Goal: Information Seeking & Learning: Check status

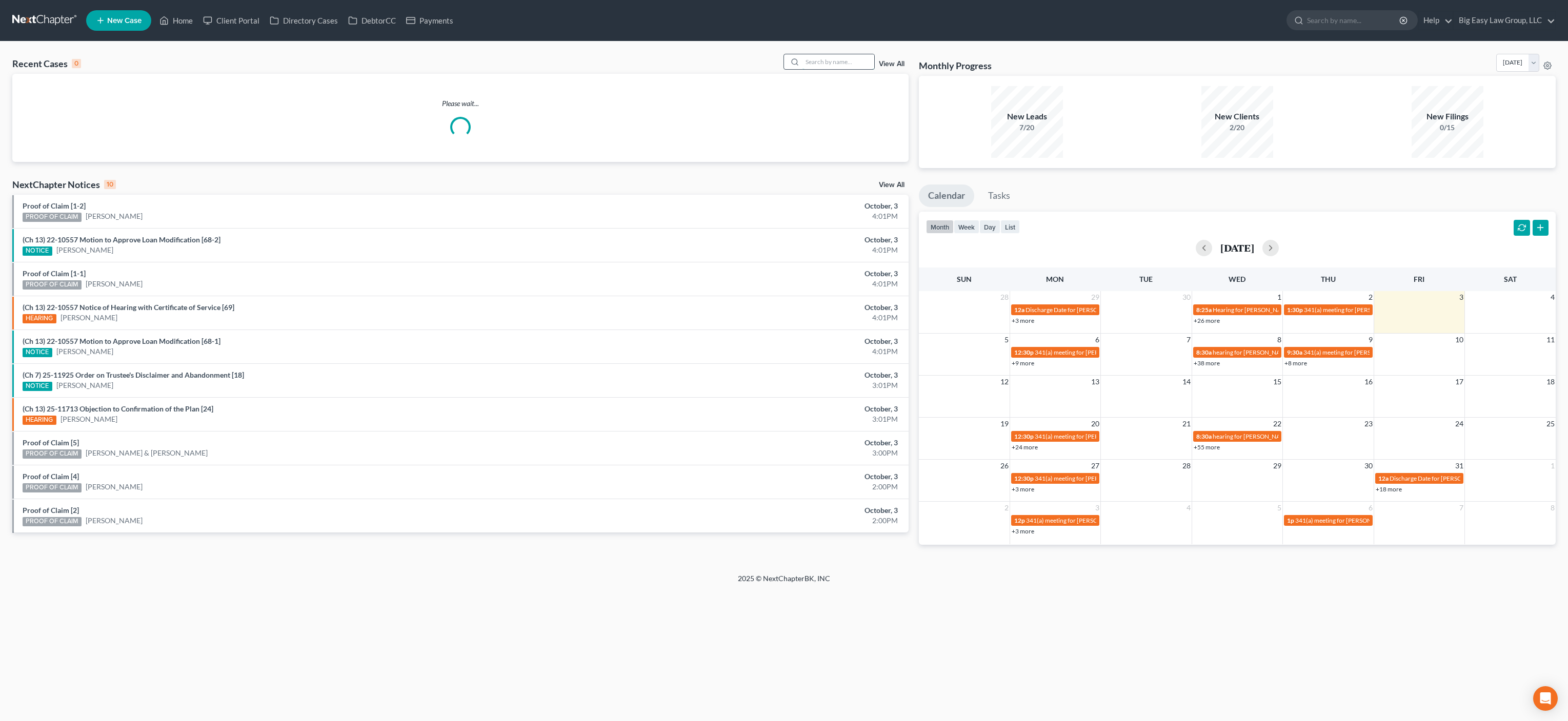
click at [840, 60] on input "search" at bounding box center [838, 61] width 72 height 15
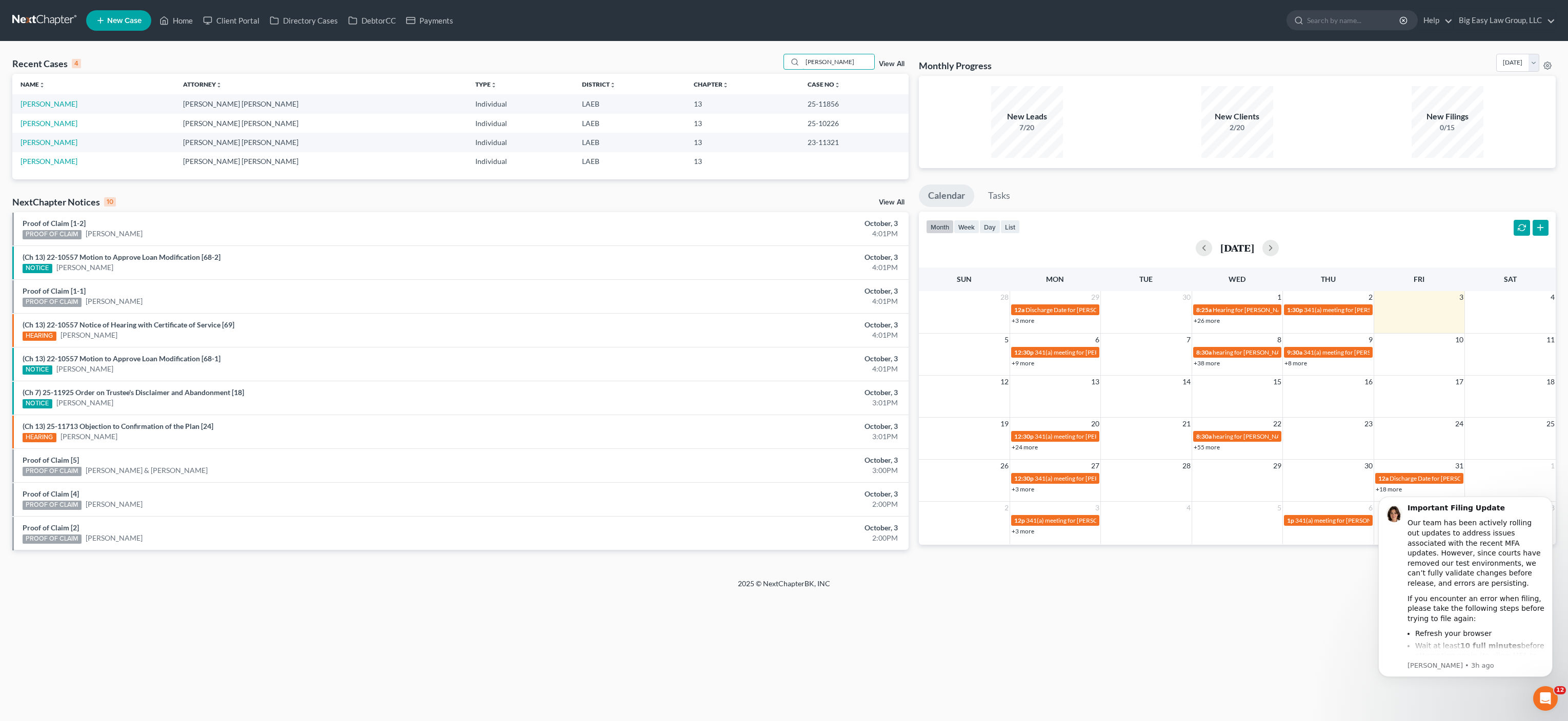
drag, startPoint x: 870, startPoint y: 60, endPoint x: 803, endPoint y: 53, distance: 67.4
click at [803, 53] on div "Recent Cases 4 [PERSON_NAME] View All Name unfold_more expand_more expand_less …" at bounding box center [784, 310] width 1568 height 537
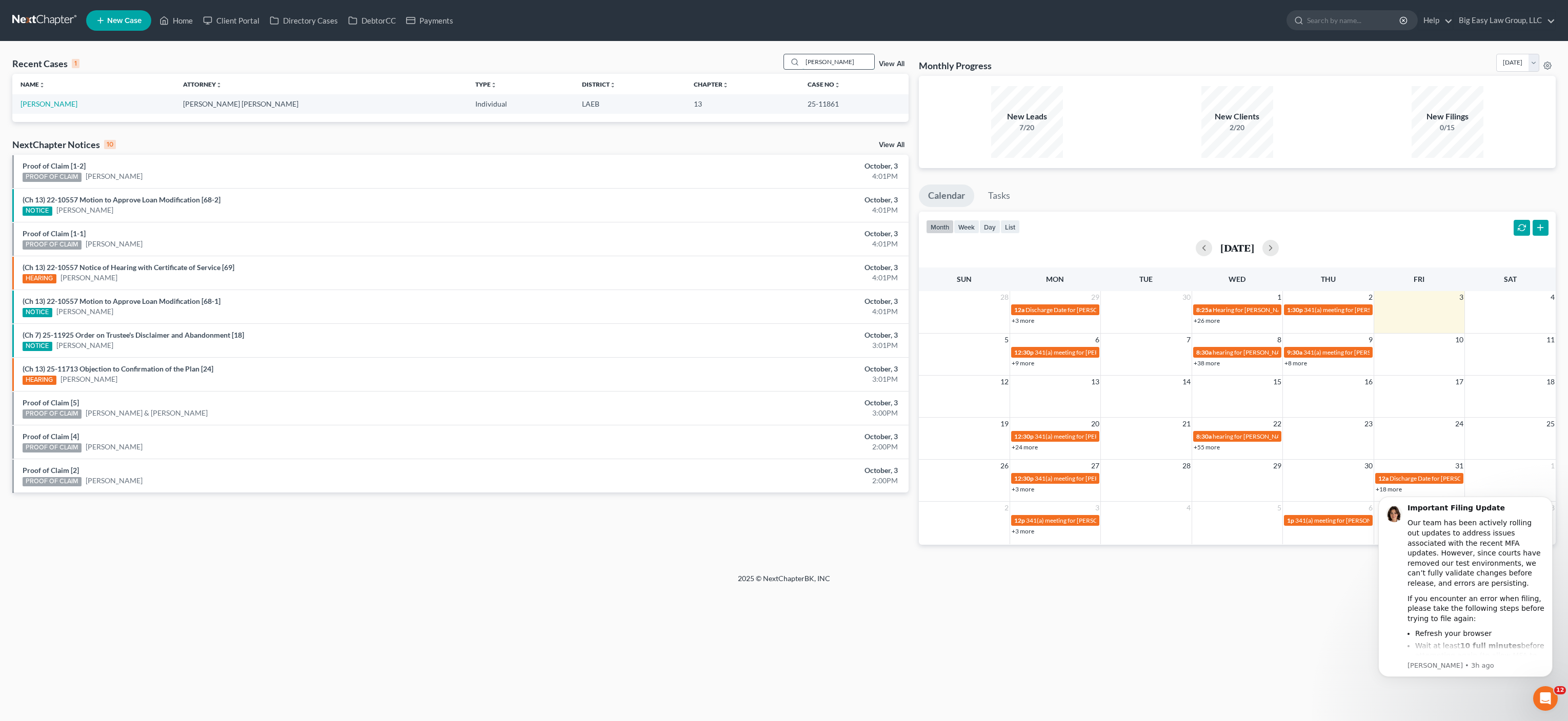
drag, startPoint x: 836, startPoint y: 60, endPoint x: 805, endPoint y: 57, distance: 31.1
click at [819, 57] on input "[PERSON_NAME]" at bounding box center [838, 61] width 72 height 15
type input "[PERSON_NAME]"
click at [41, 102] on link "[PERSON_NAME]" at bounding box center [49, 103] width 57 height 9
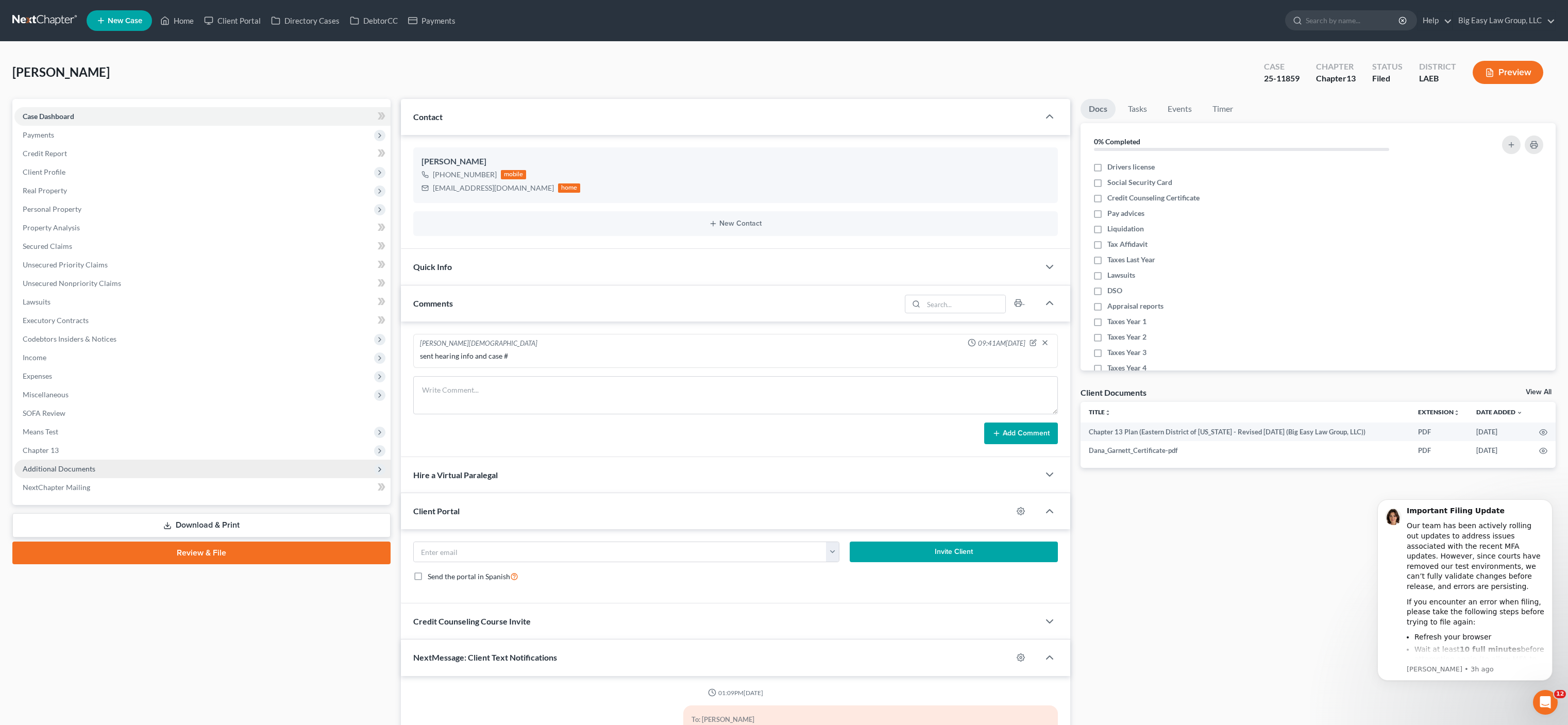
click at [103, 467] on span "Additional Documents" at bounding box center [203, 469] width 376 height 18
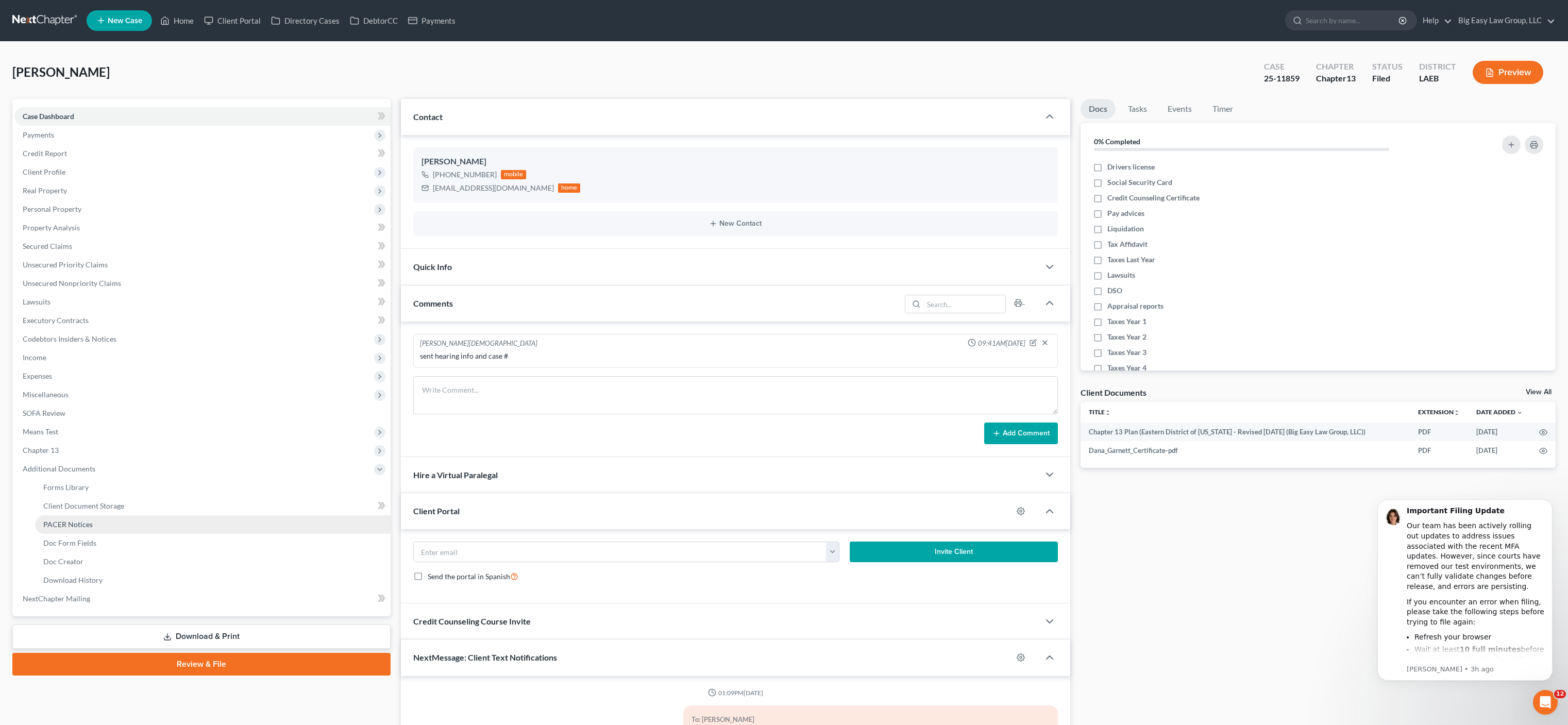
scroll to position [1768, 0]
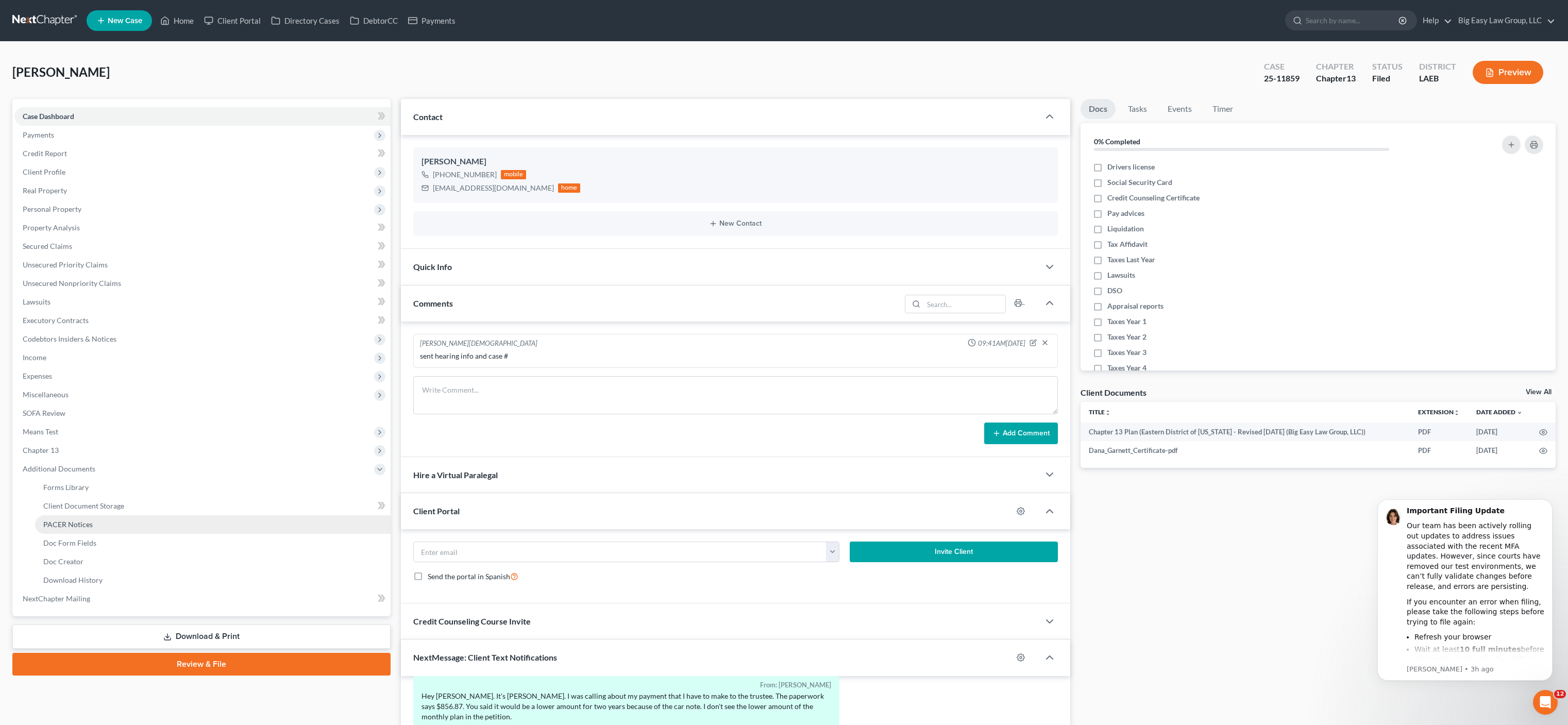
click at [124, 521] on link "PACER Notices" at bounding box center [212, 524] width 355 height 18
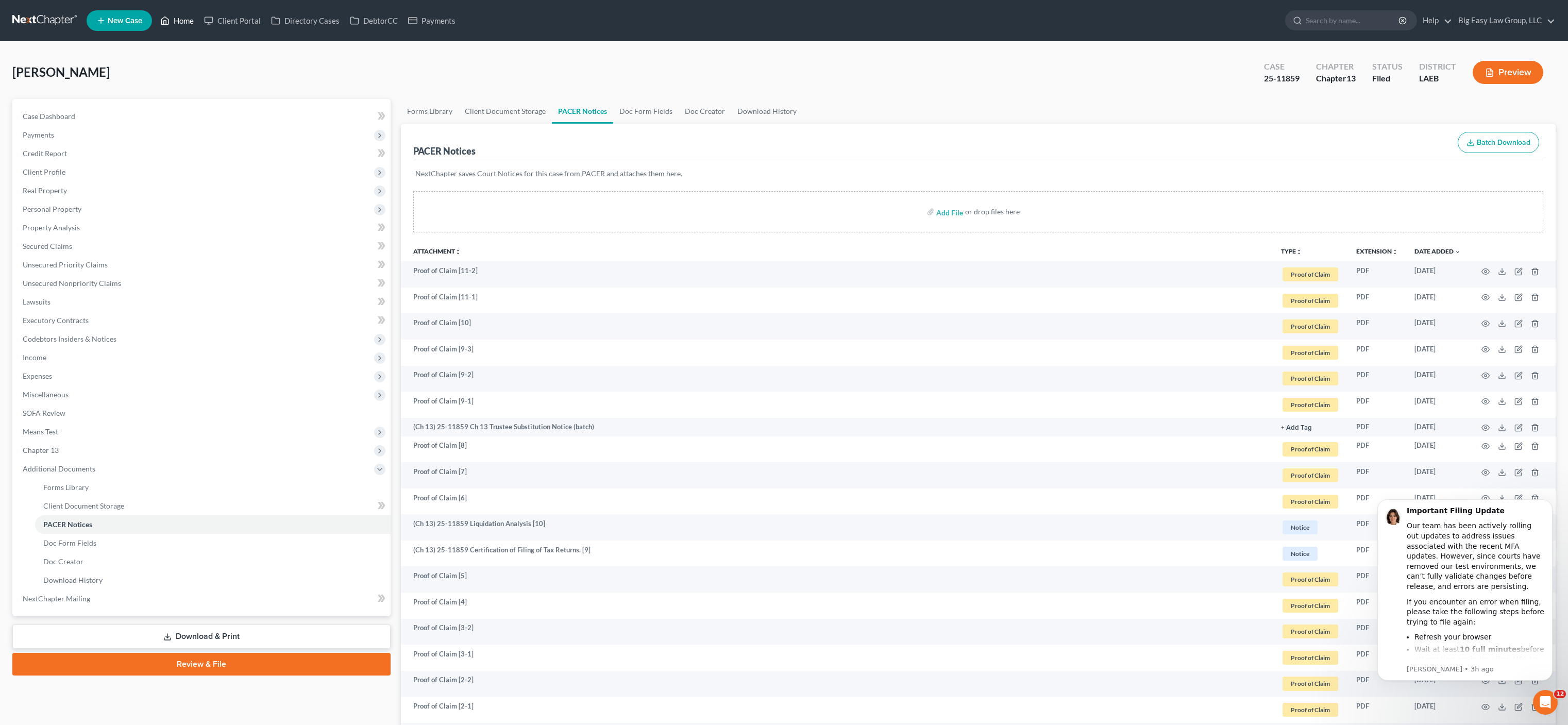
click at [187, 24] on link "Home" at bounding box center [177, 21] width 44 height 18
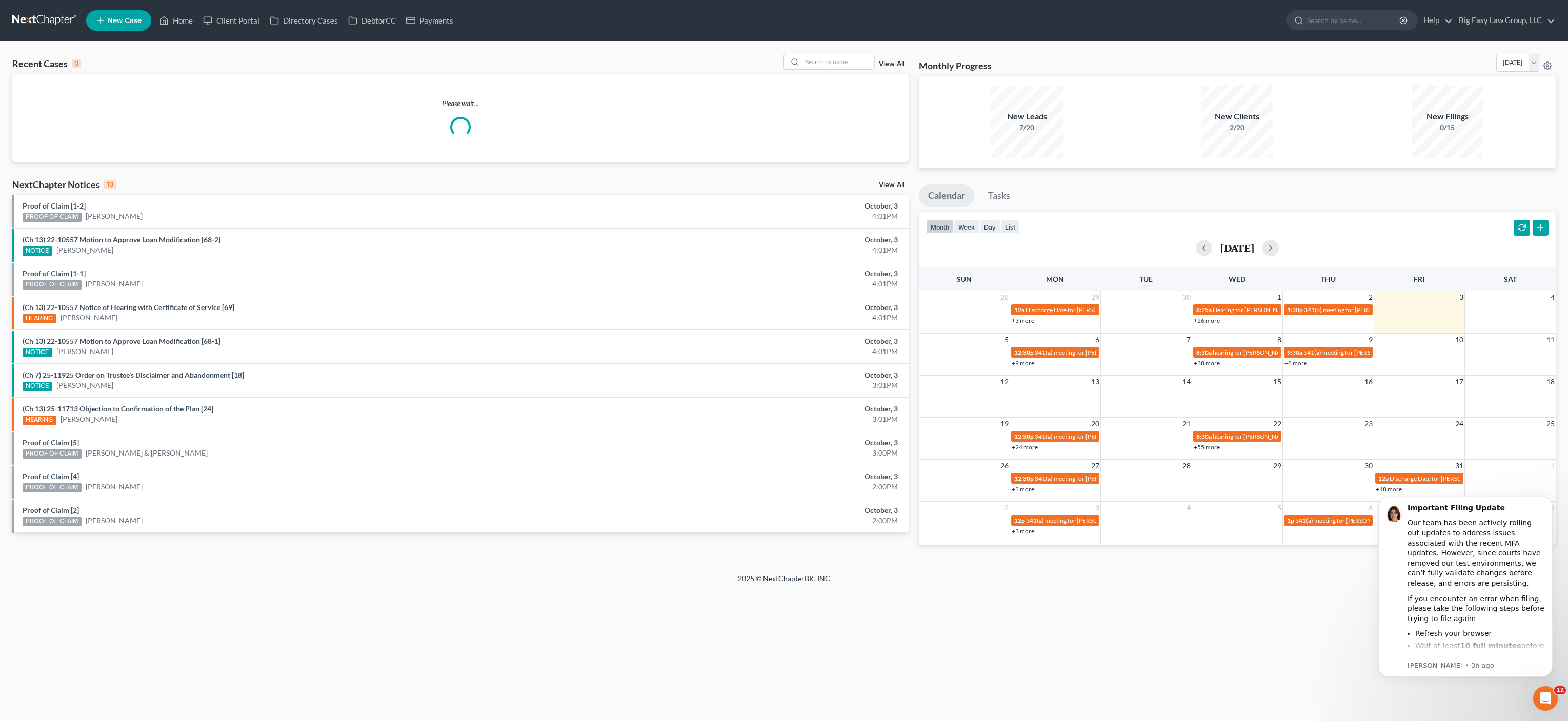
click at [828, 71] on div "Recent Cases 0 View All" at bounding box center [460, 63] width 896 height 20
click at [830, 58] on input "search" at bounding box center [838, 61] width 72 height 15
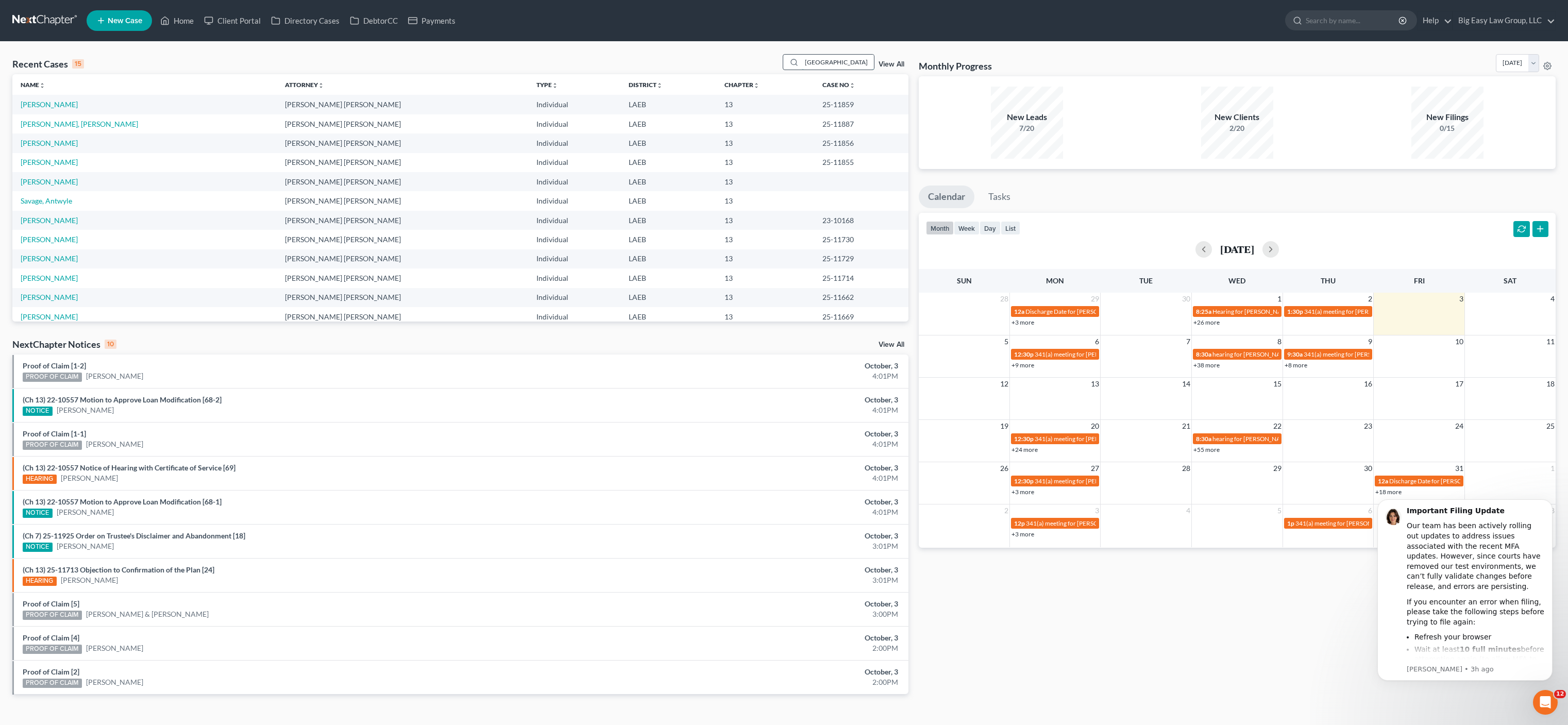
type input "[GEOGRAPHIC_DATA]"
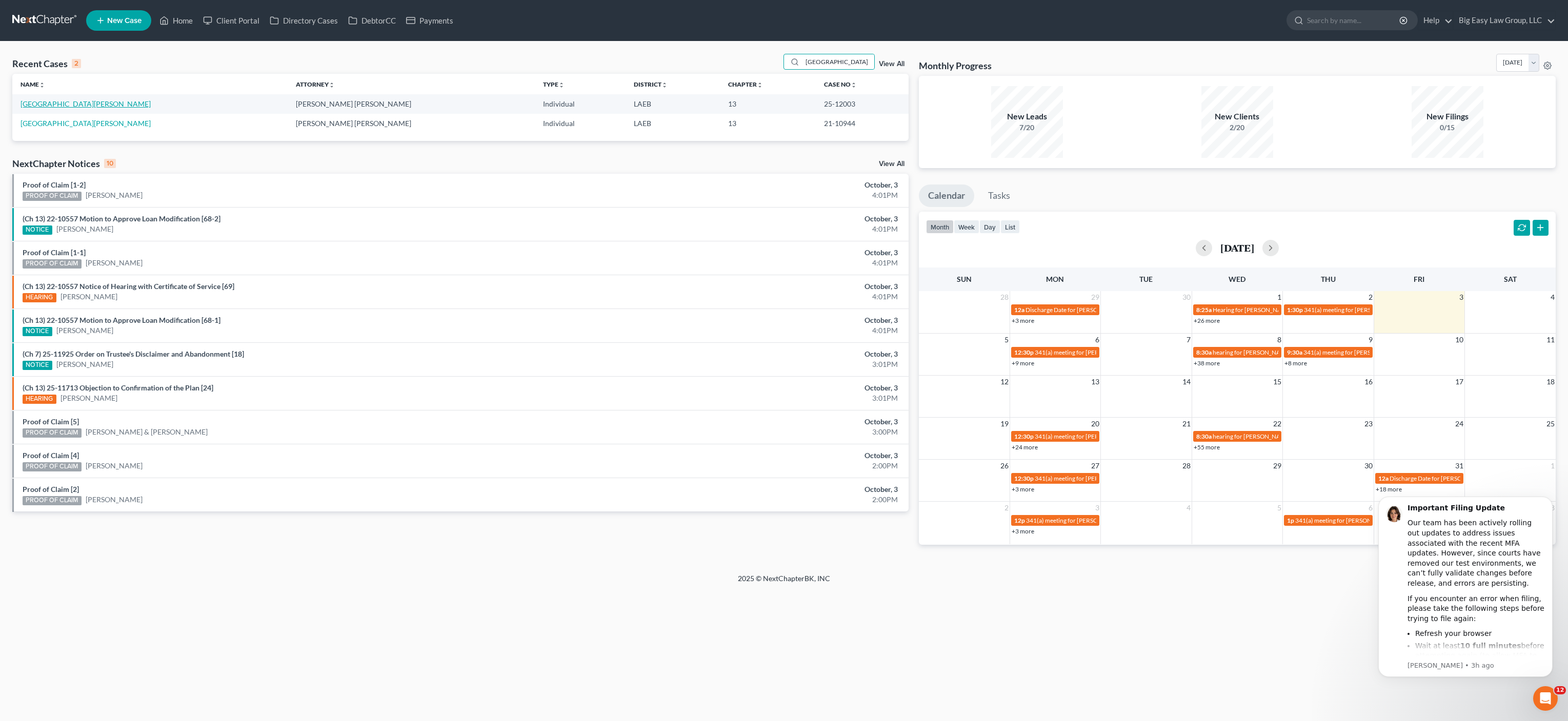
click at [40, 102] on link "[GEOGRAPHIC_DATA][PERSON_NAME]" at bounding box center [86, 103] width 130 height 9
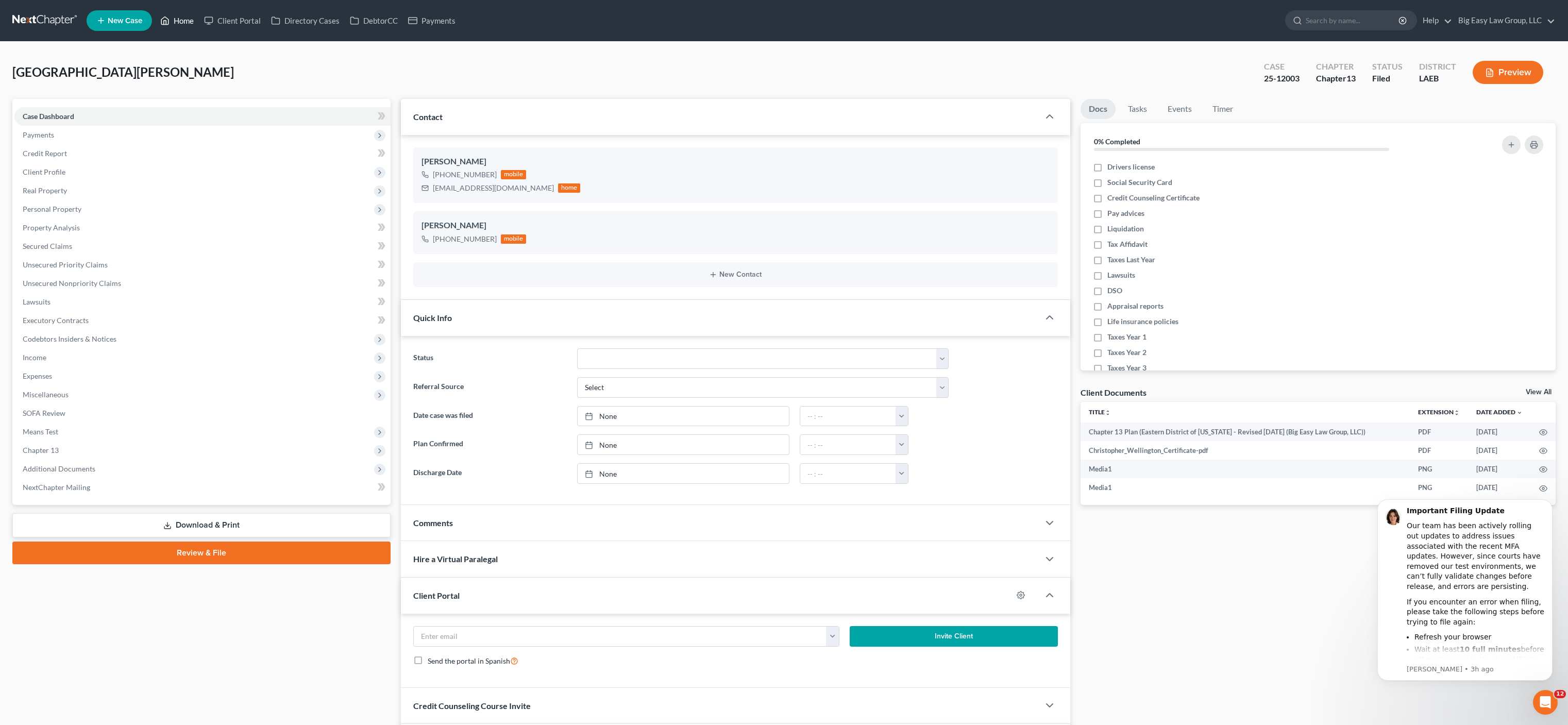
drag, startPoint x: 182, startPoint y: 23, endPoint x: 425, endPoint y: 35, distance: 243.3
click at [182, 23] on link "Home" at bounding box center [177, 21] width 44 height 18
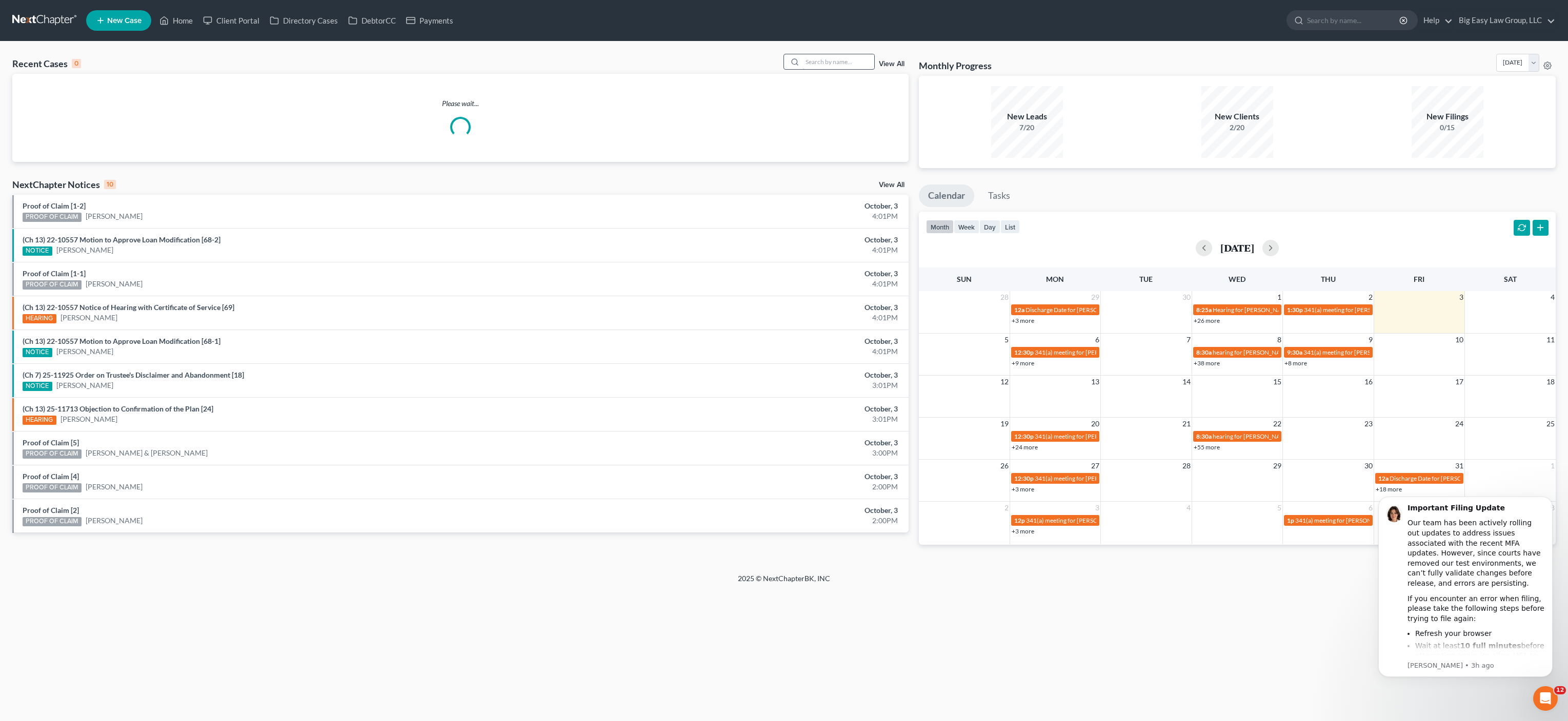
click at [842, 72] on div "Recent Cases 0 View All" at bounding box center [460, 63] width 896 height 20
click at [844, 66] on input "search" at bounding box center [838, 61] width 72 height 15
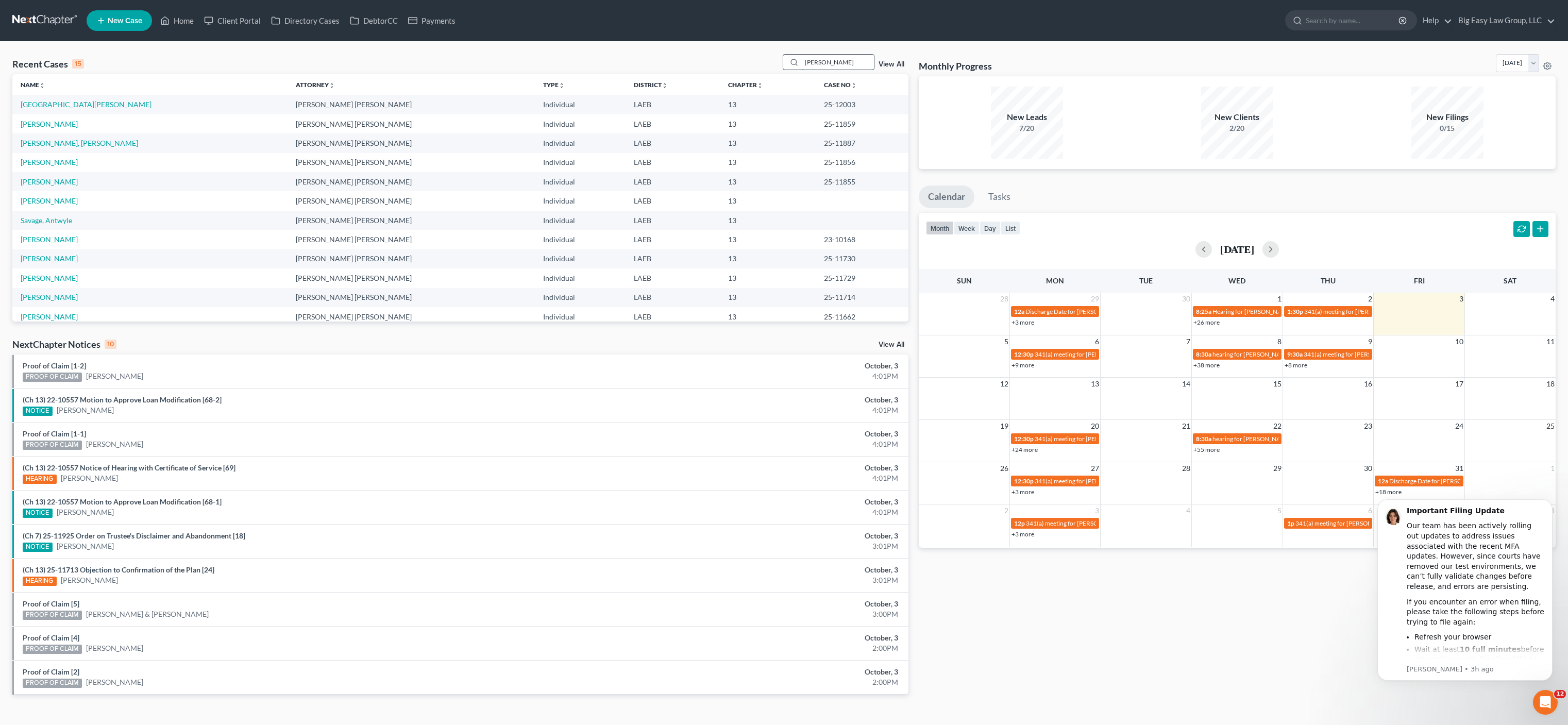
type input "[PERSON_NAME]"
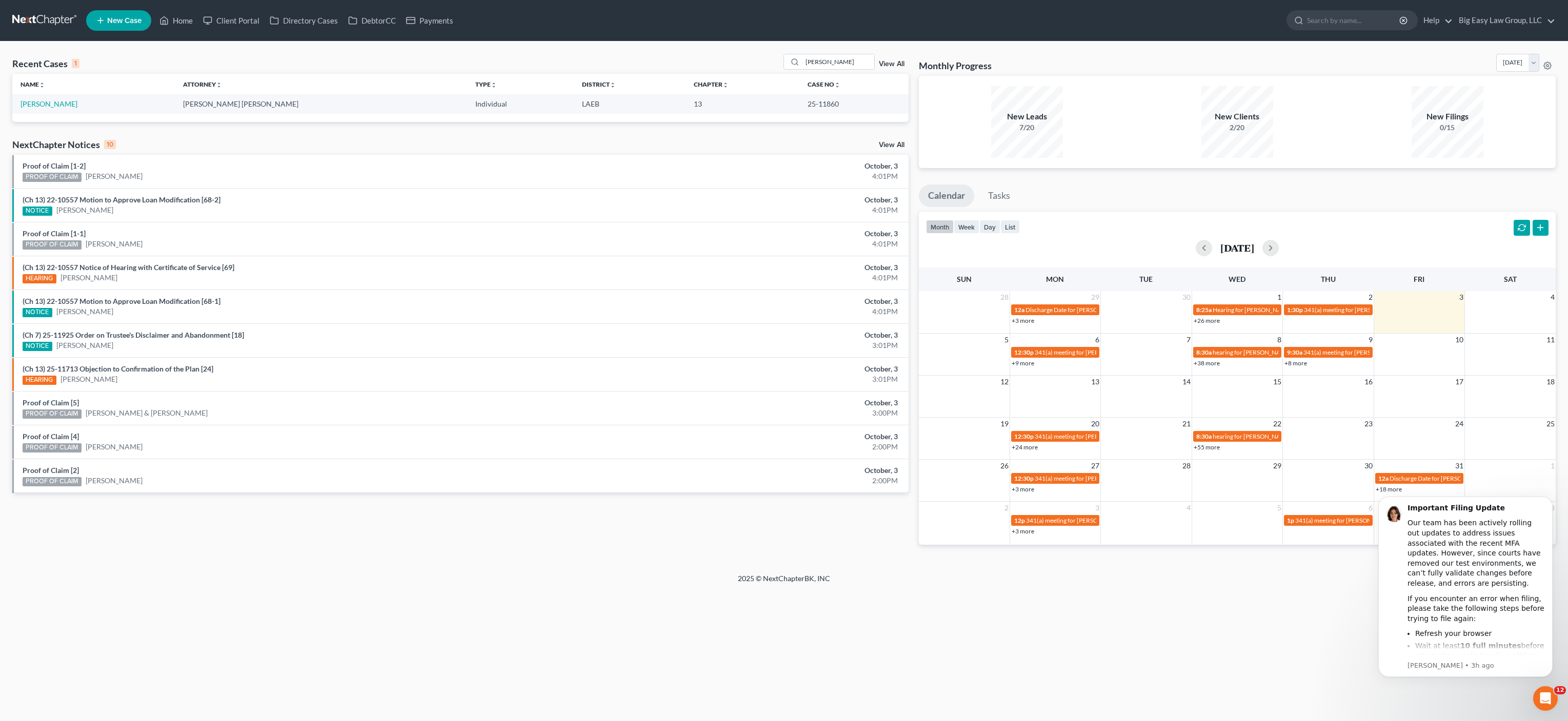
click at [32, 97] on td "[PERSON_NAME]" at bounding box center [93, 103] width 163 height 19
click at [37, 102] on link "[PERSON_NAME]" at bounding box center [49, 103] width 57 height 9
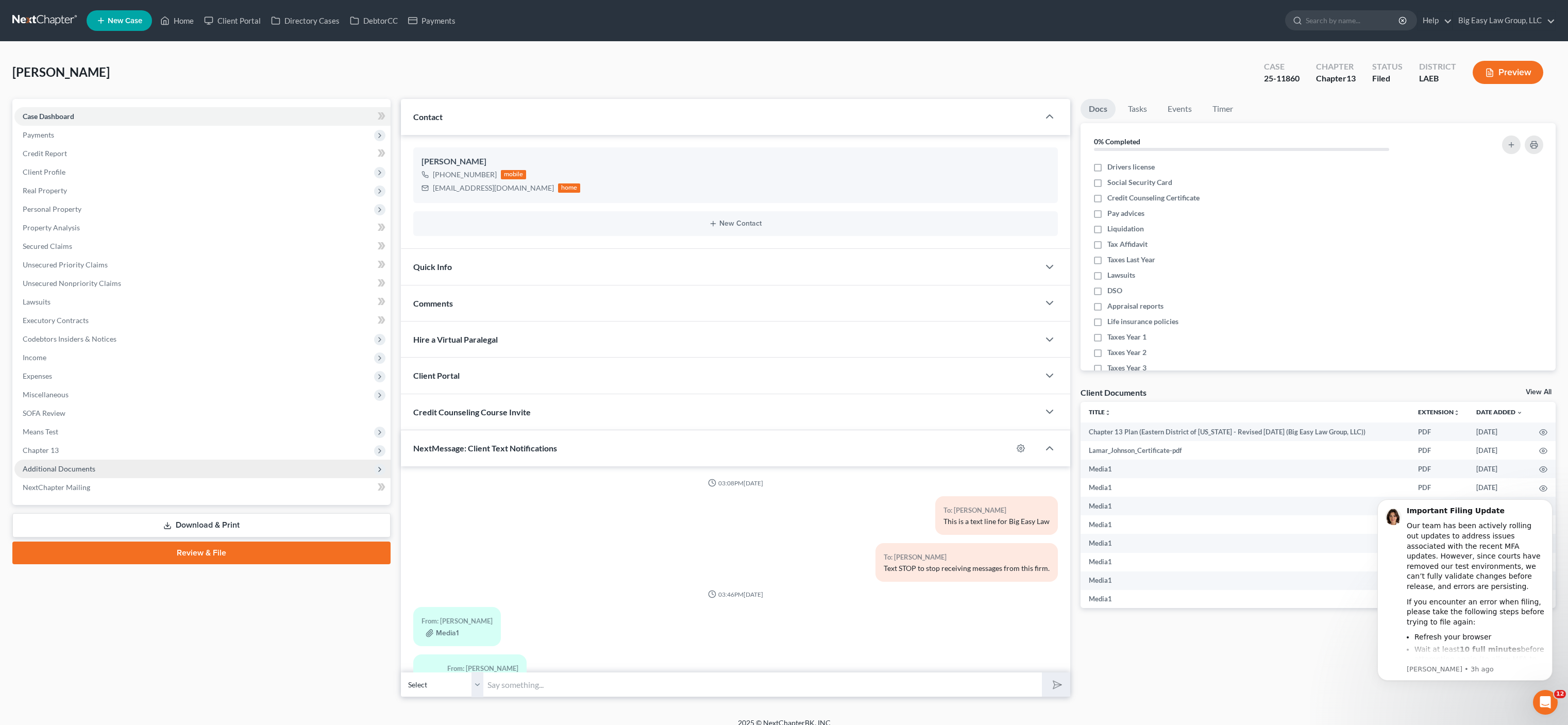
click at [95, 475] on span "Additional Documents" at bounding box center [203, 469] width 376 height 18
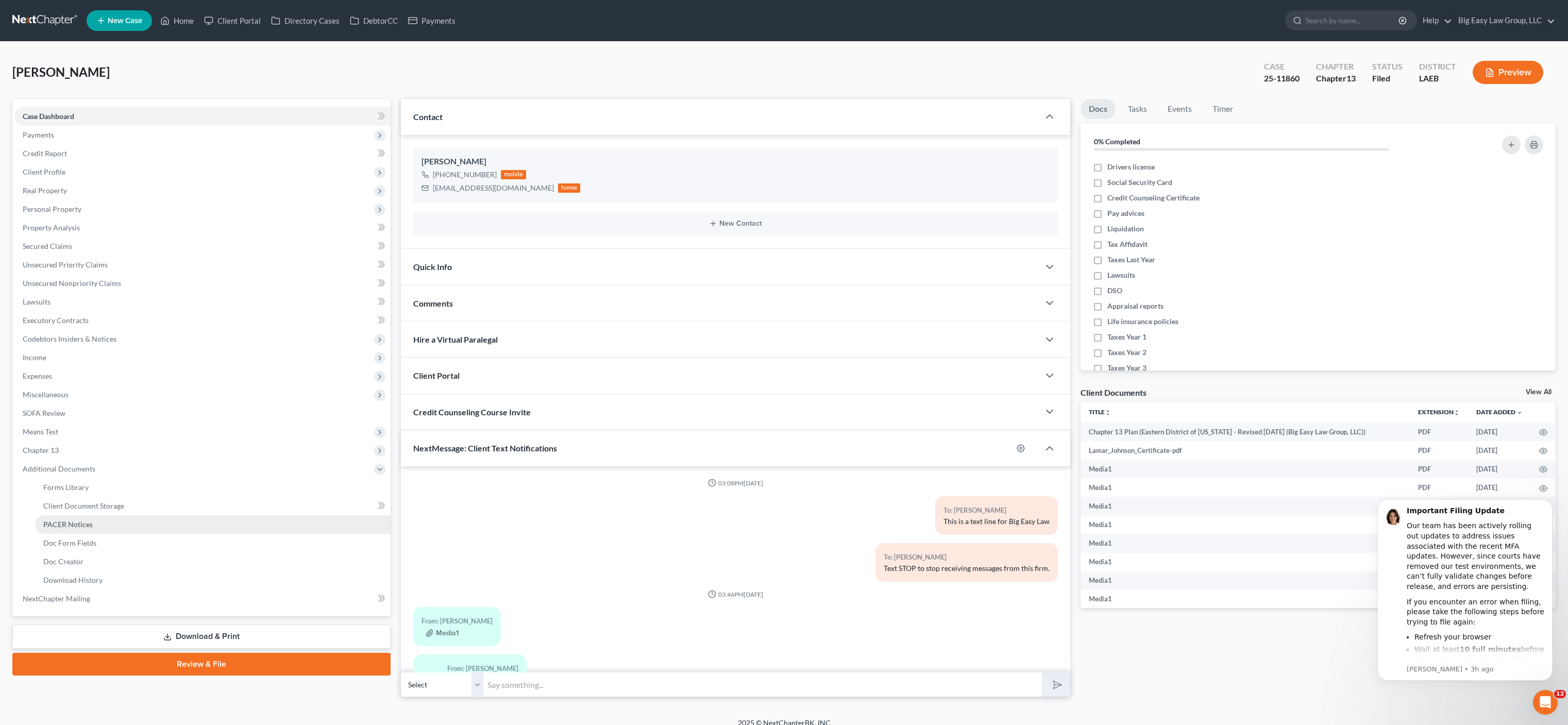
scroll to position [3110, 0]
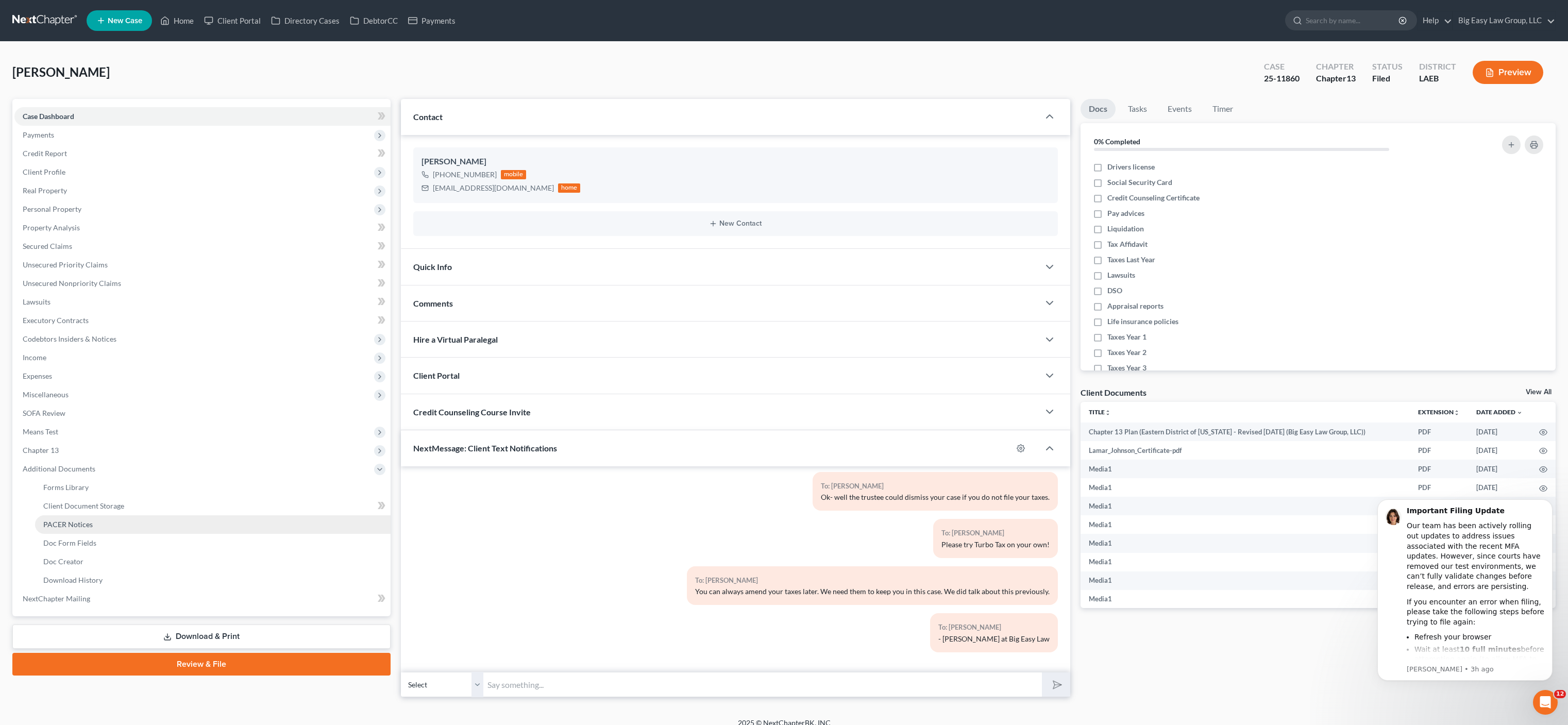
click at [144, 521] on link "PACER Notices" at bounding box center [212, 524] width 355 height 18
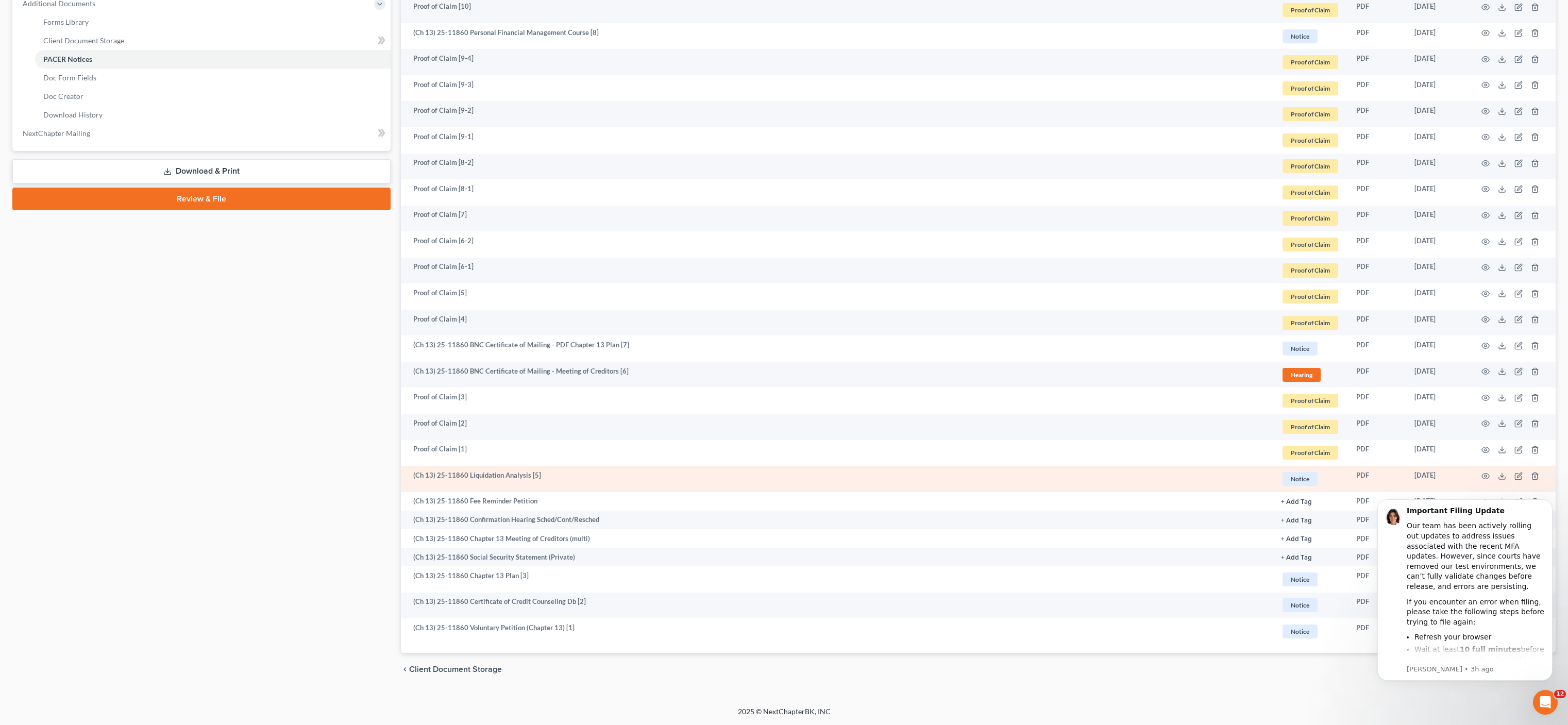
scroll to position [113, 0]
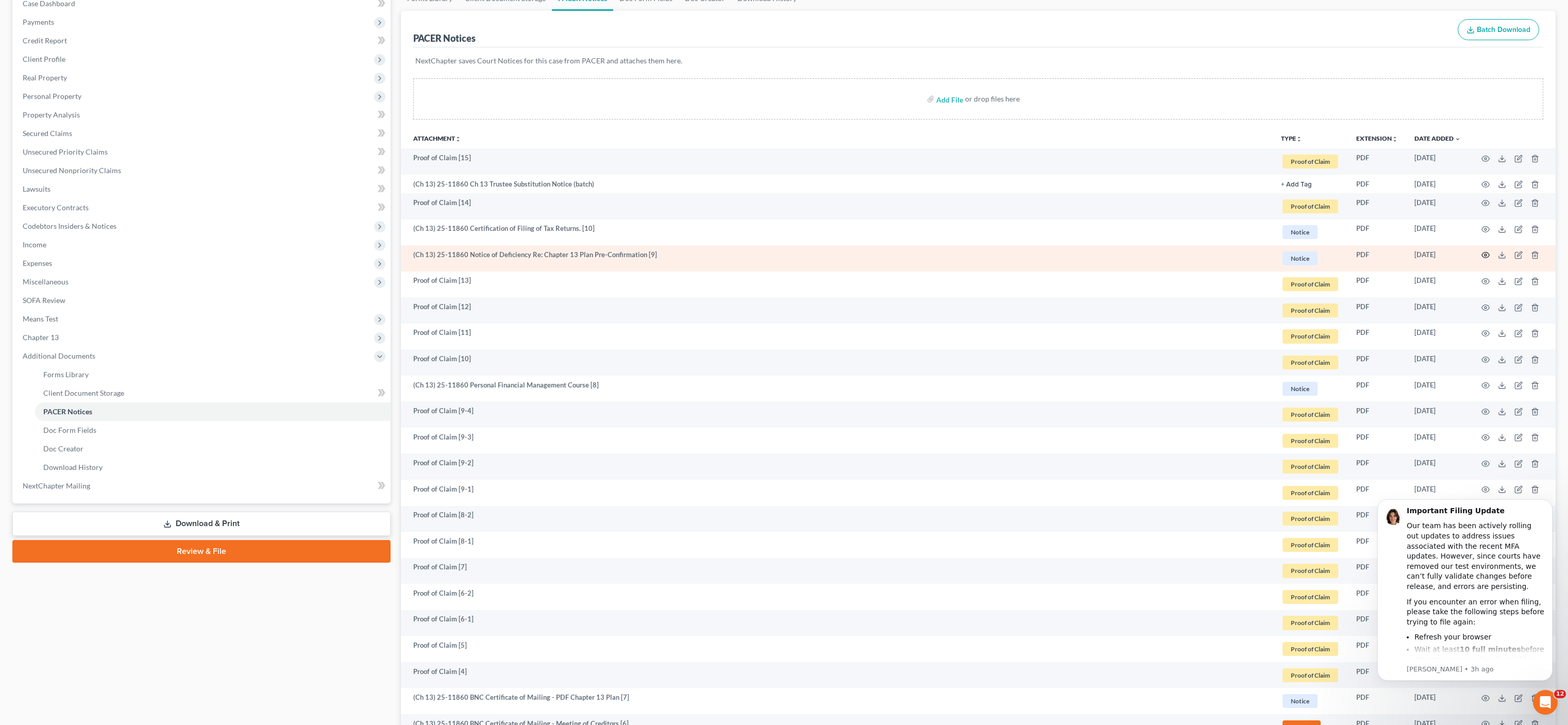
click at [1485, 255] on circle "button" at bounding box center [1485, 255] width 2 height 2
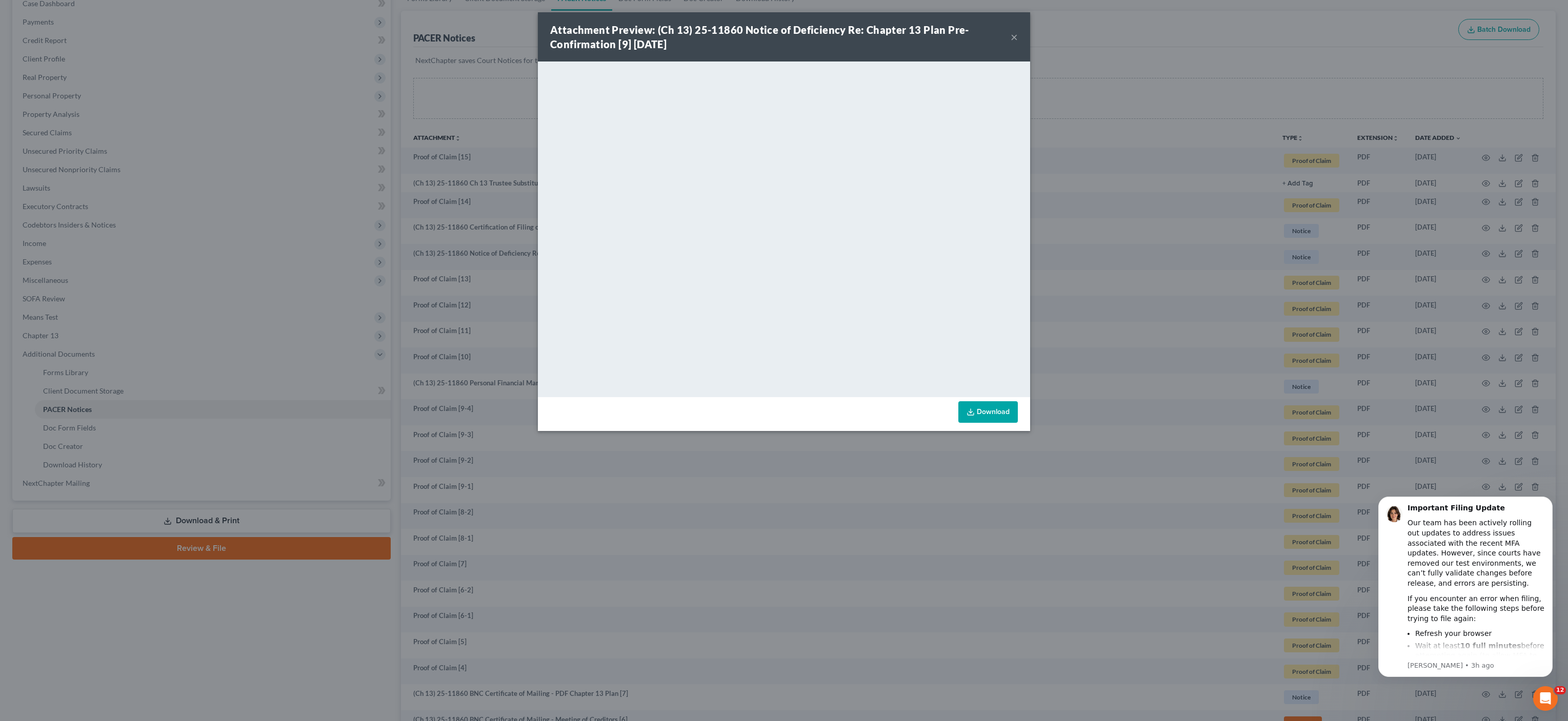
click at [495, 206] on div "Attachment Preview: (Ch 13) 25-11860 Notice of Deficiency Re: Chapter 13 Plan P…" at bounding box center [784, 360] width 1568 height 721
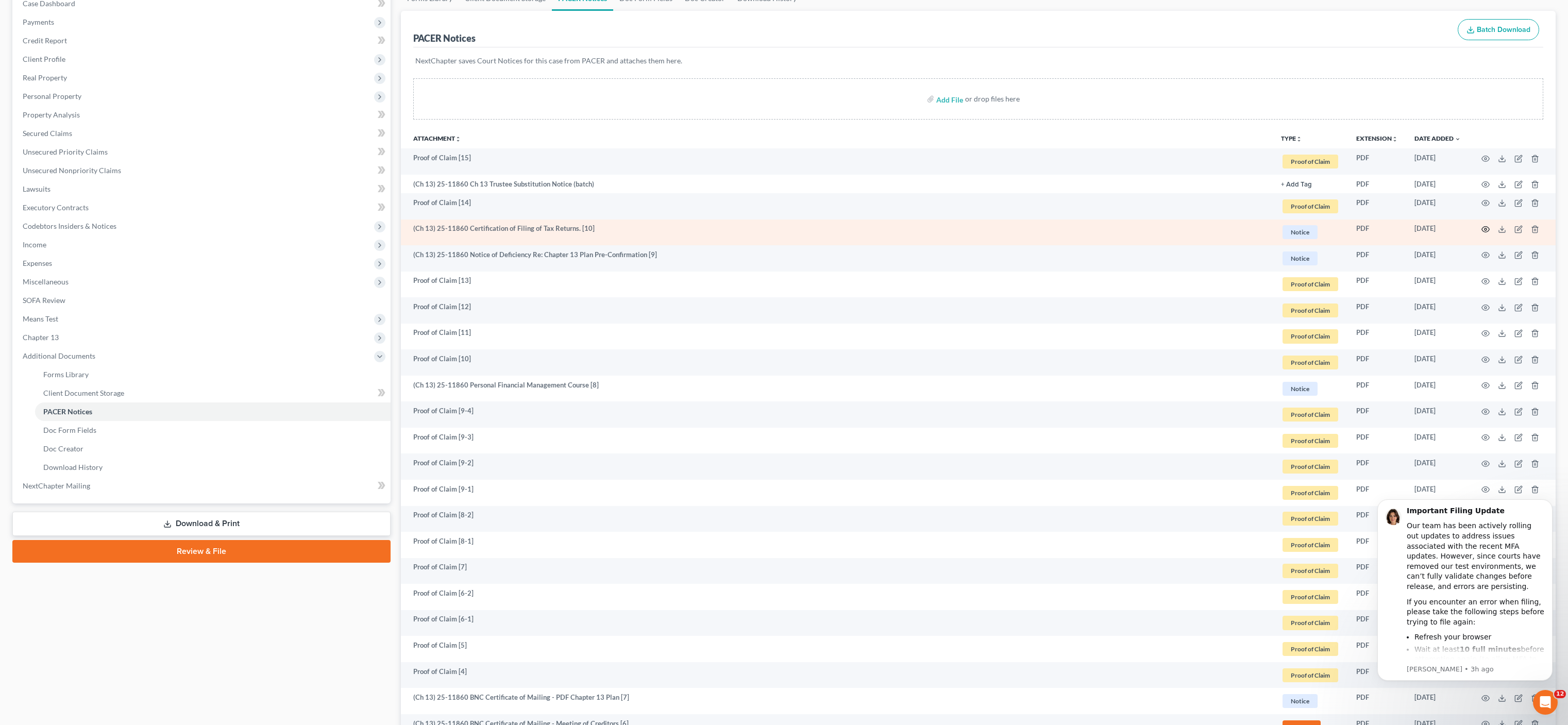
click at [1488, 230] on icon "button" at bounding box center [1485, 229] width 8 height 8
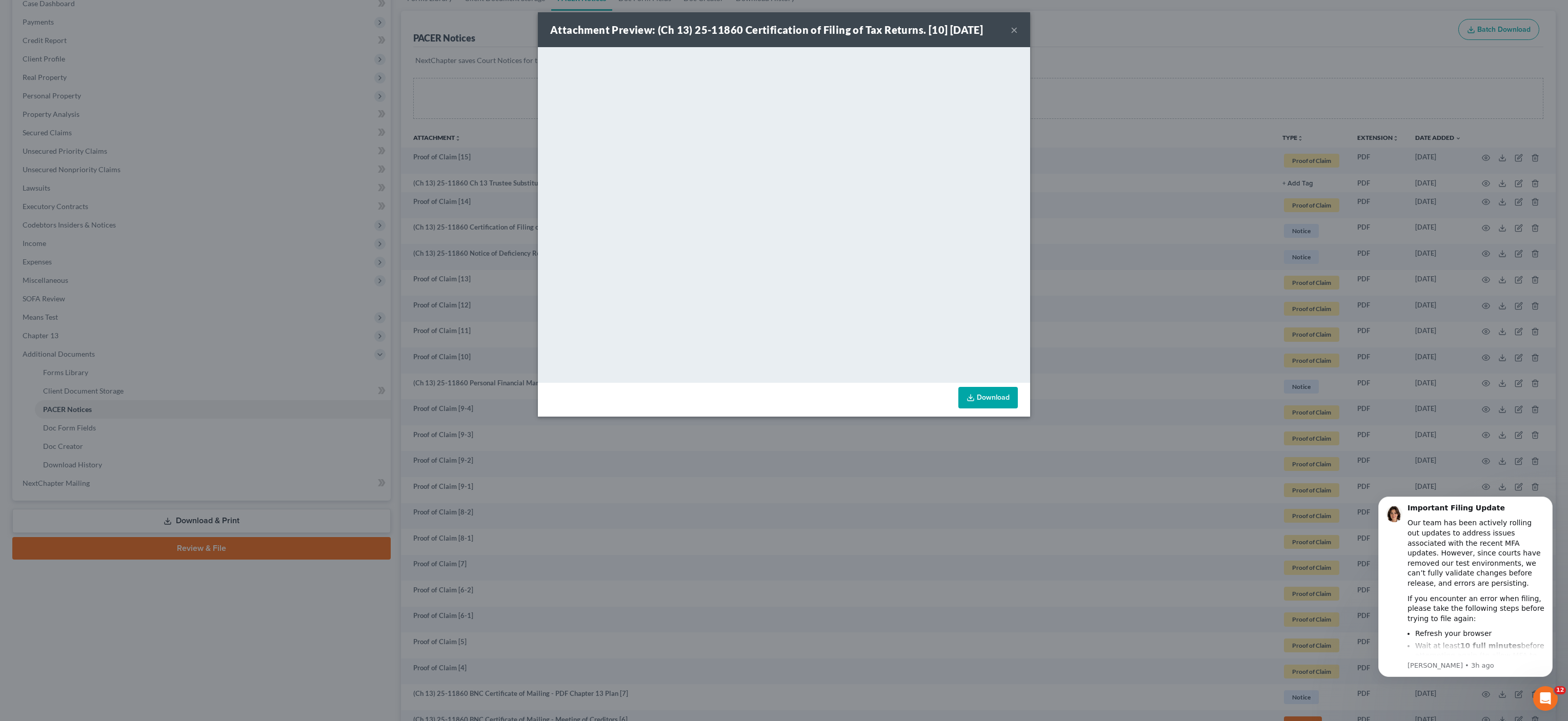
click at [237, 126] on div "Attachment Preview: (Ch 13) 25-11860 Certification of Filing of Tax Returns. [1…" at bounding box center [784, 360] width 1568 height 721
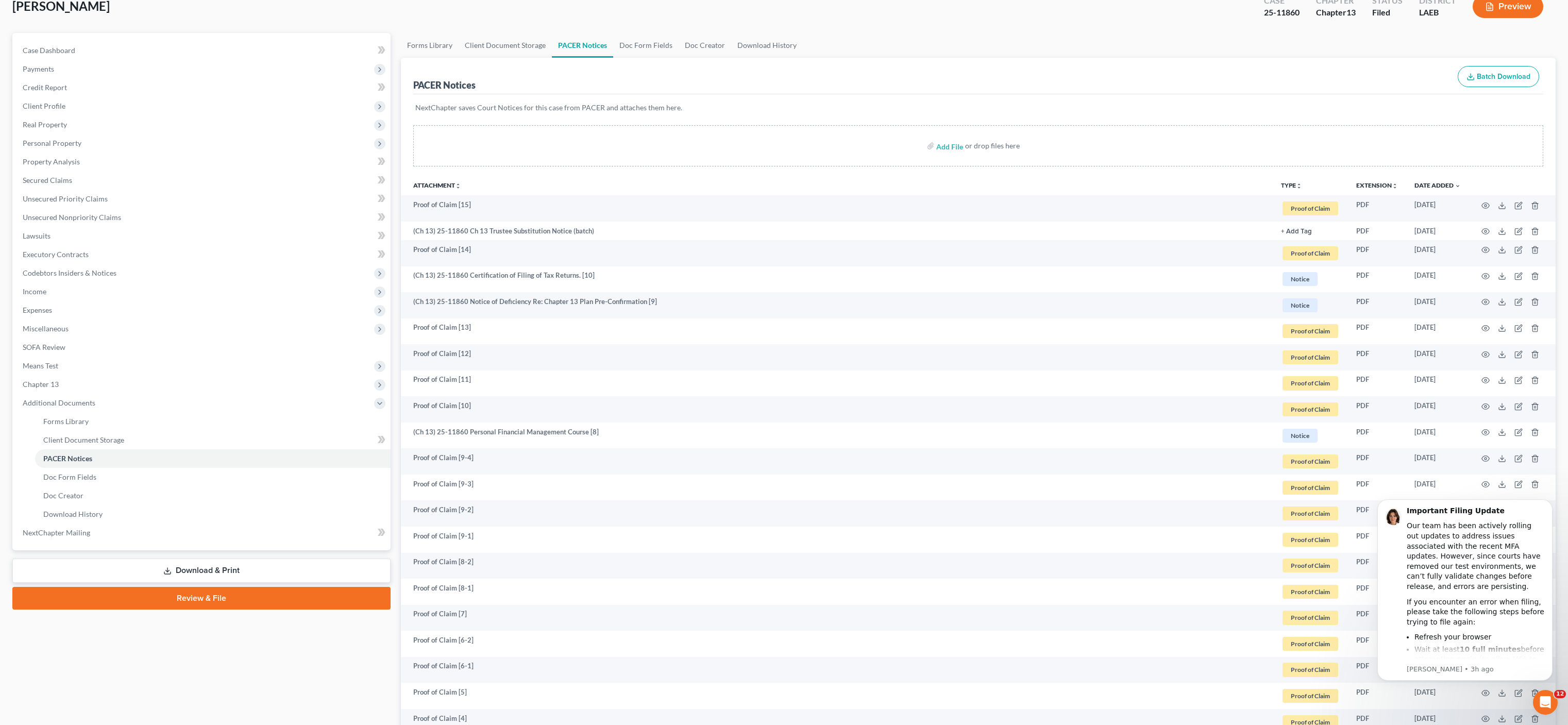
scroll to position [0, 0]
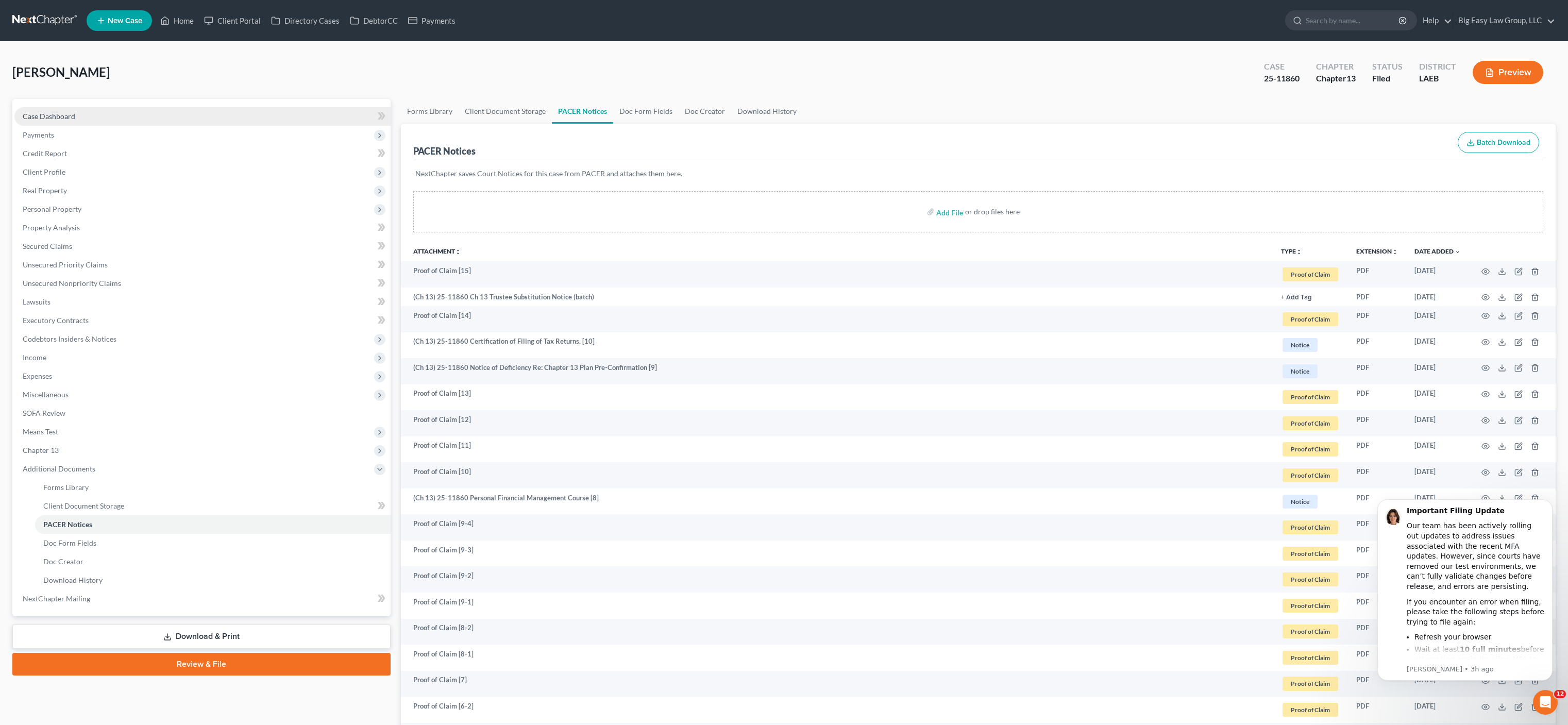
click at [66, 108] on link "Case Dashboard" at bounding box center [203, 116] width 376 height 18
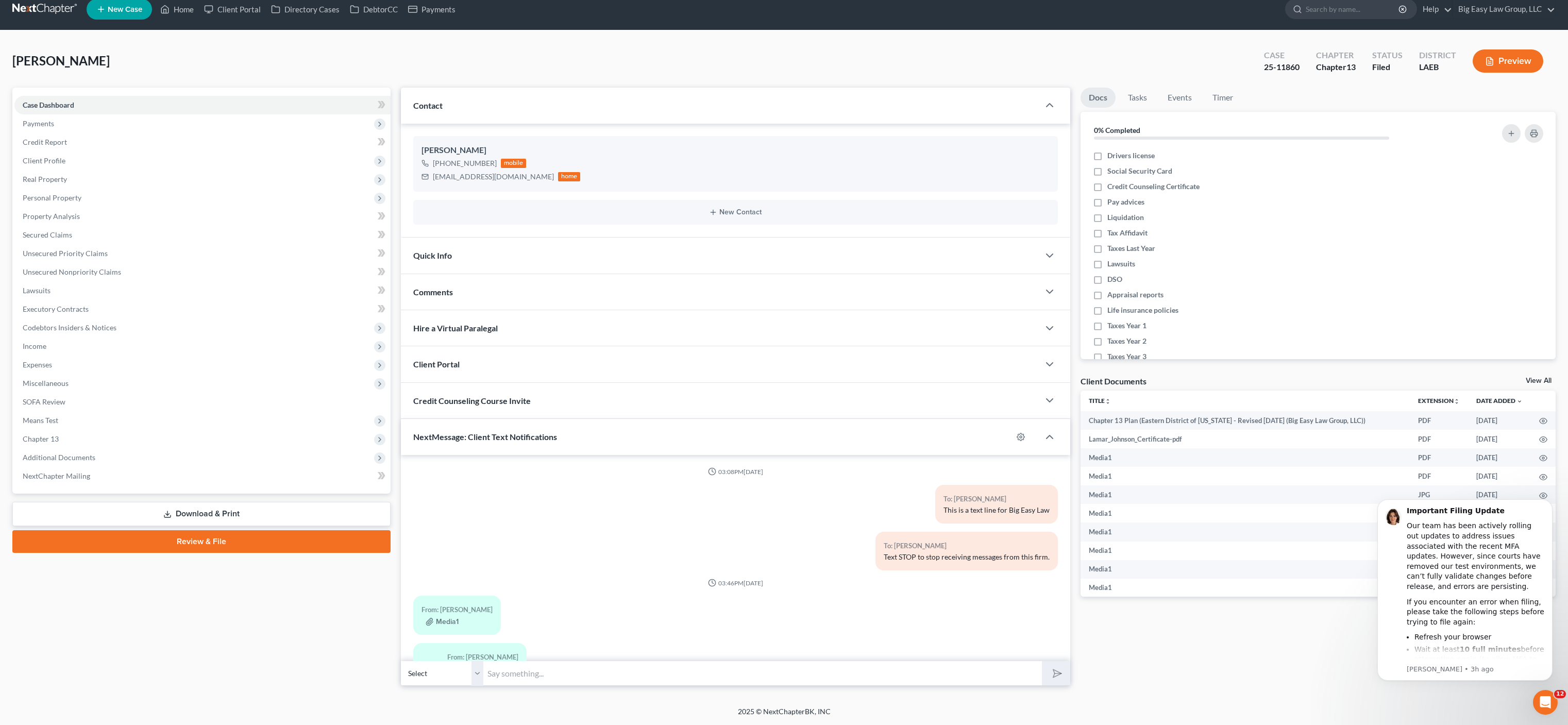
scroll to position [3110, 0]
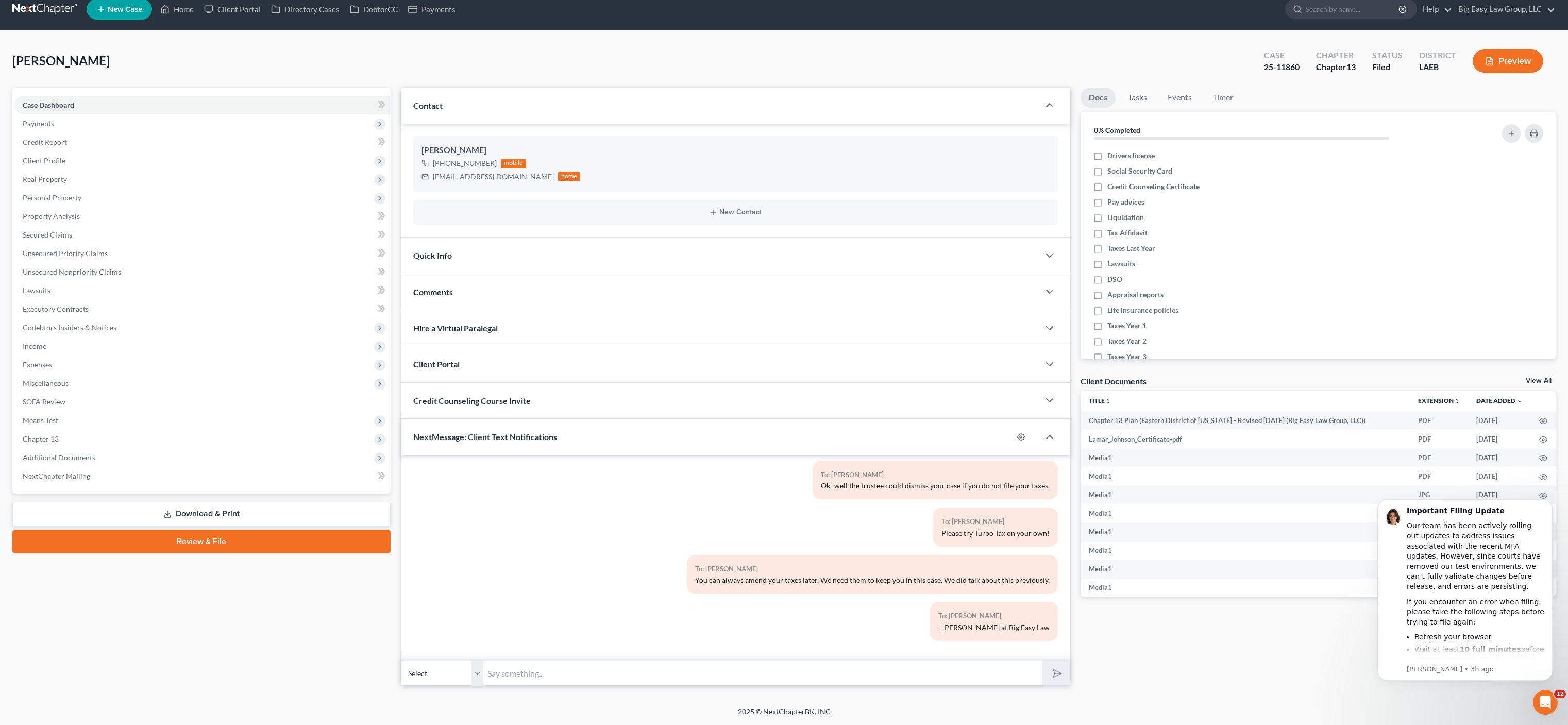
click at [800, 675] on input "text" at bounding box center [762, 673] width 559 height 25
paste input "Meeting of Creditors & Notice of Appointment of Trustee 341(a) meeting to be he…"
type input "Meeting of Creditors & Notice of Appointment of Trustee 341(a) meeting to be he…"
drag, startPoint x: 1059, startPoint y: 670, endPoint x: 1068, endPoint y: 664, distance: 10.8
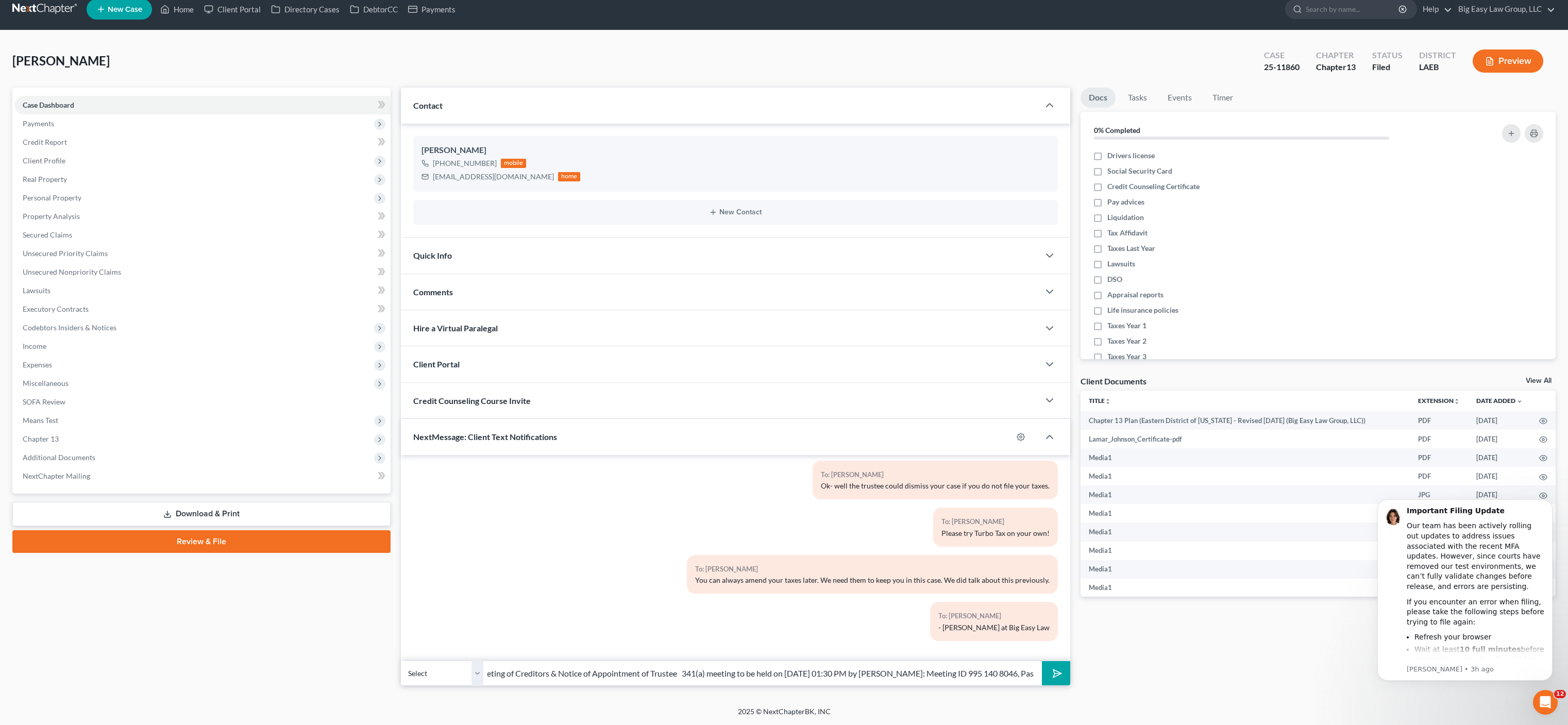
click at [1059, 670] on icon "submit" at bounding box center [1055, 674] width 15 height 15
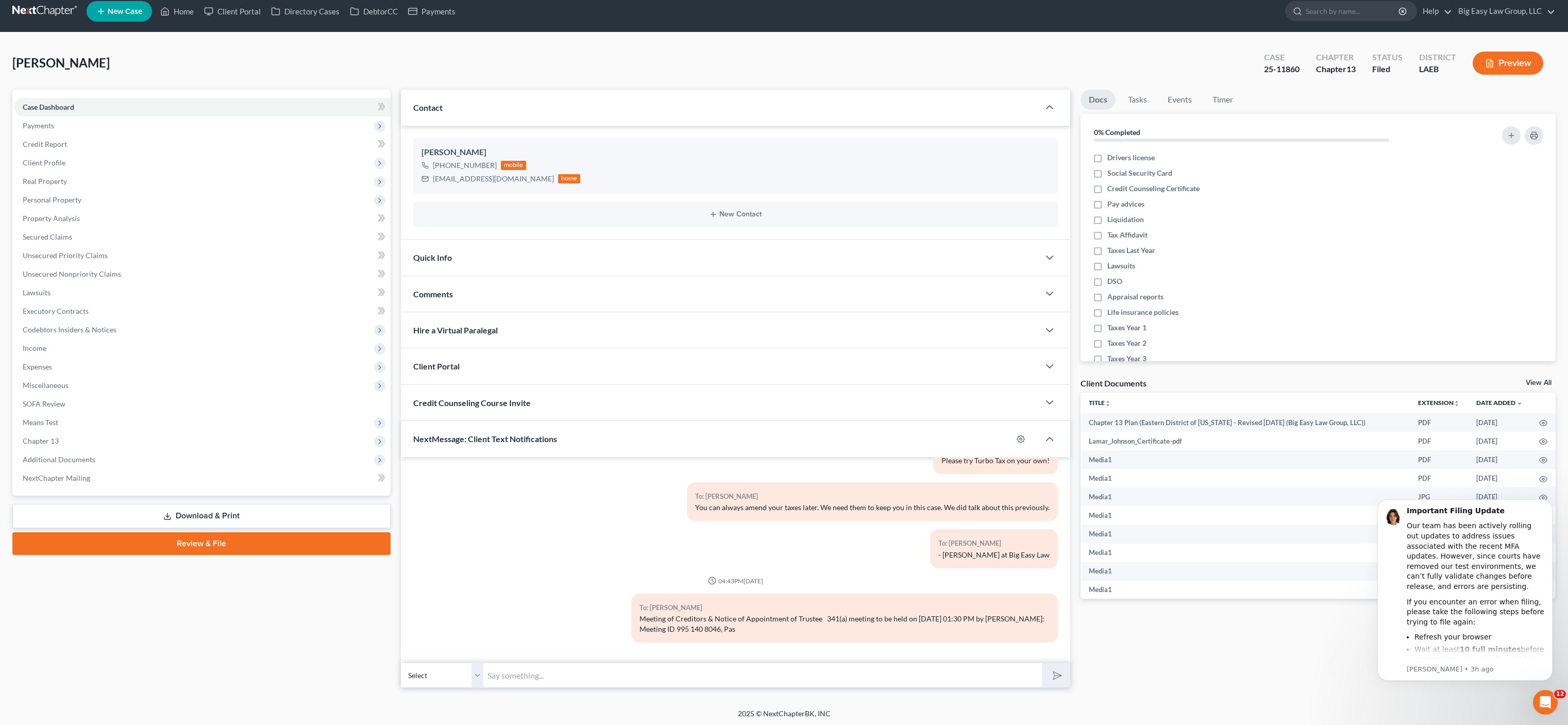
scroll to position [0, 0]
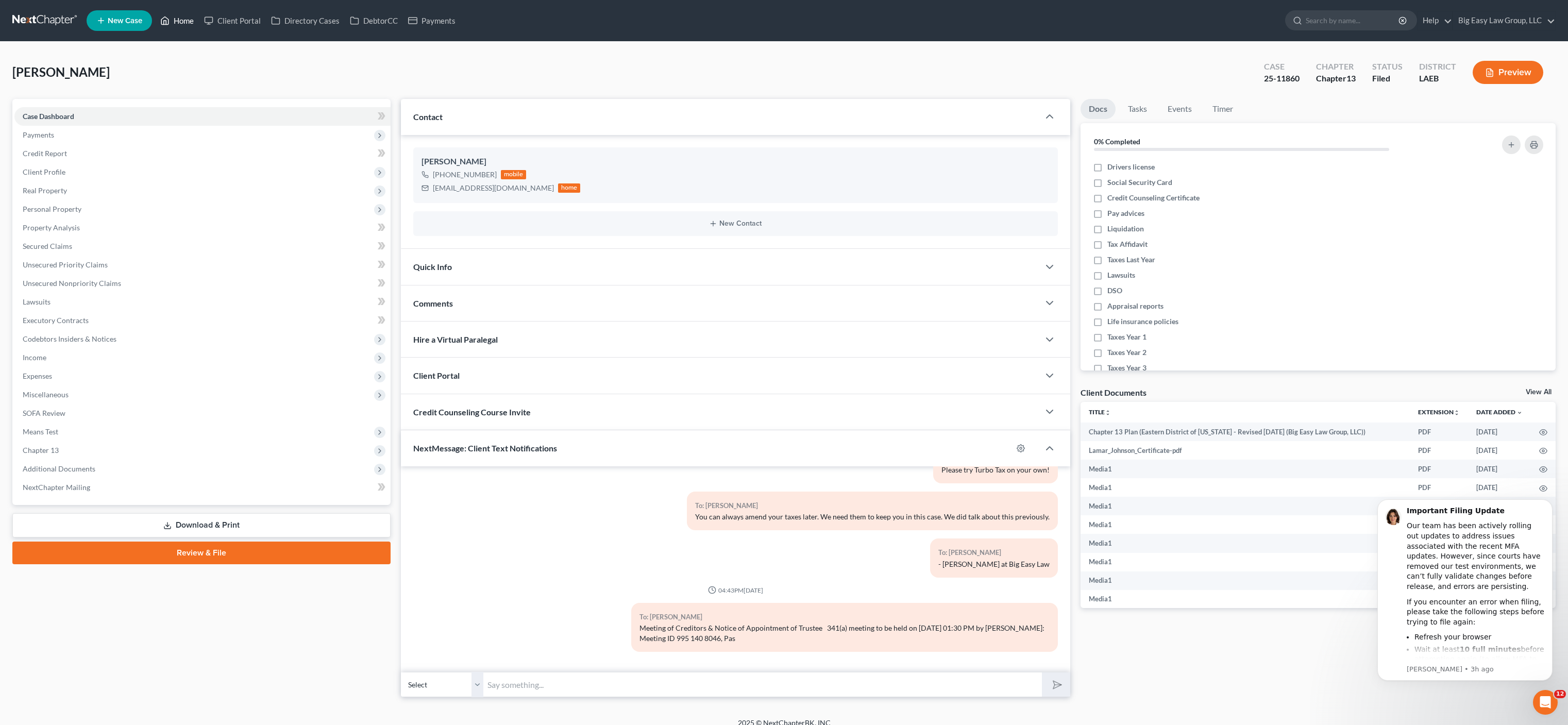
click at [184, 28] on link "Home" at bounding box center [177, 21] width 44 height 18
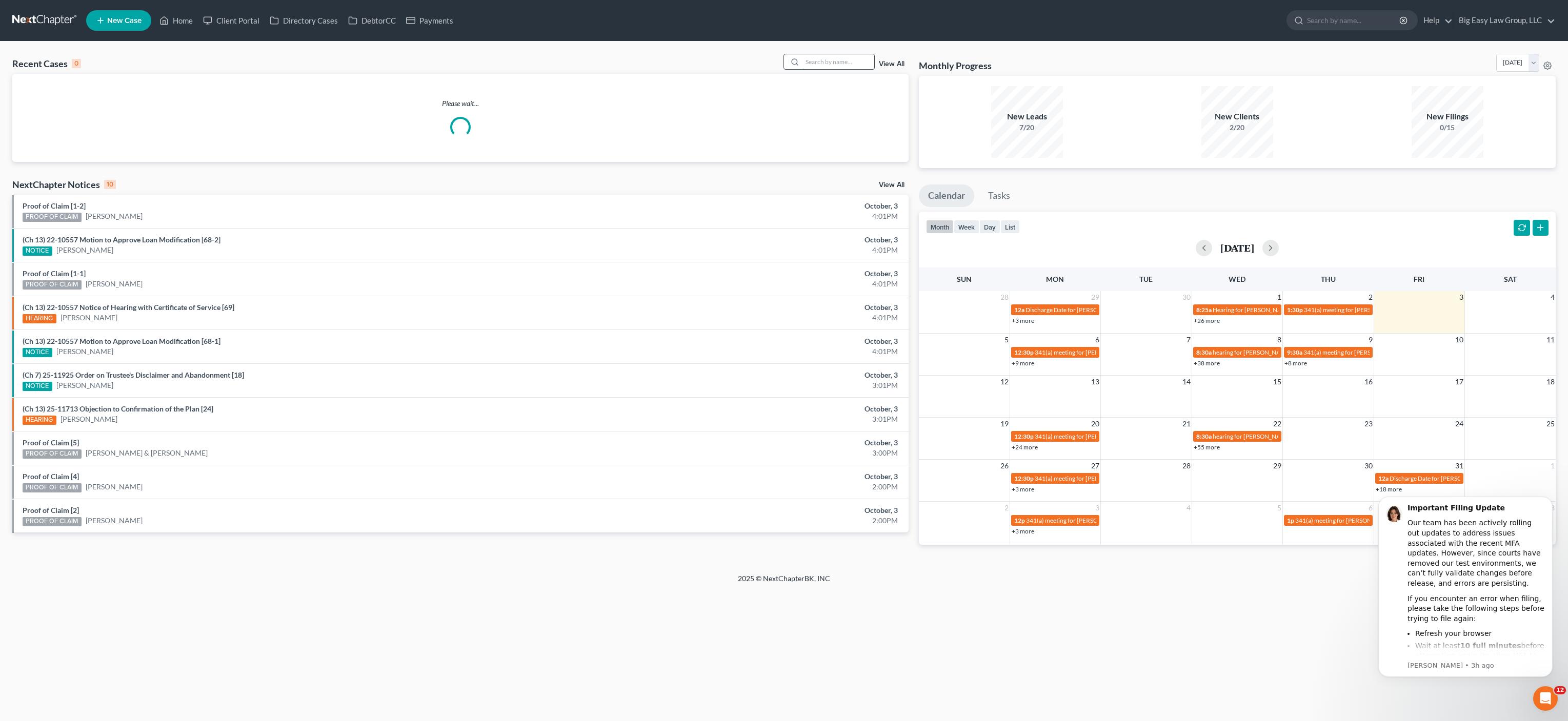
click at [837, 61] on input "search" at bounding box center [838, 61] width 72 height 15
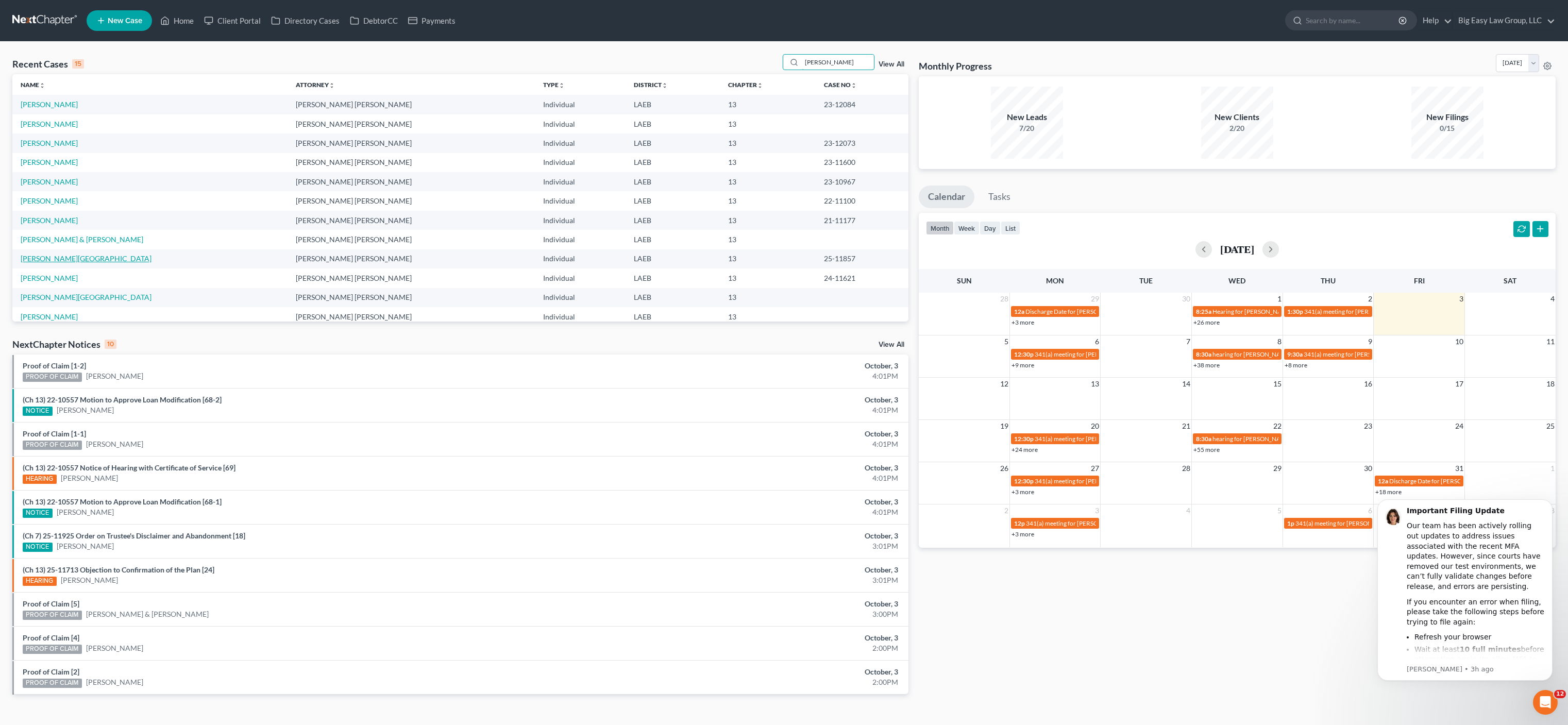
type input "[PERSON_NAME]"
click at [55, 257] on link "[PERSON_NAME][GEOGRAPHIC_DATA]" at bounding box center [86, 258] width 131 height 9
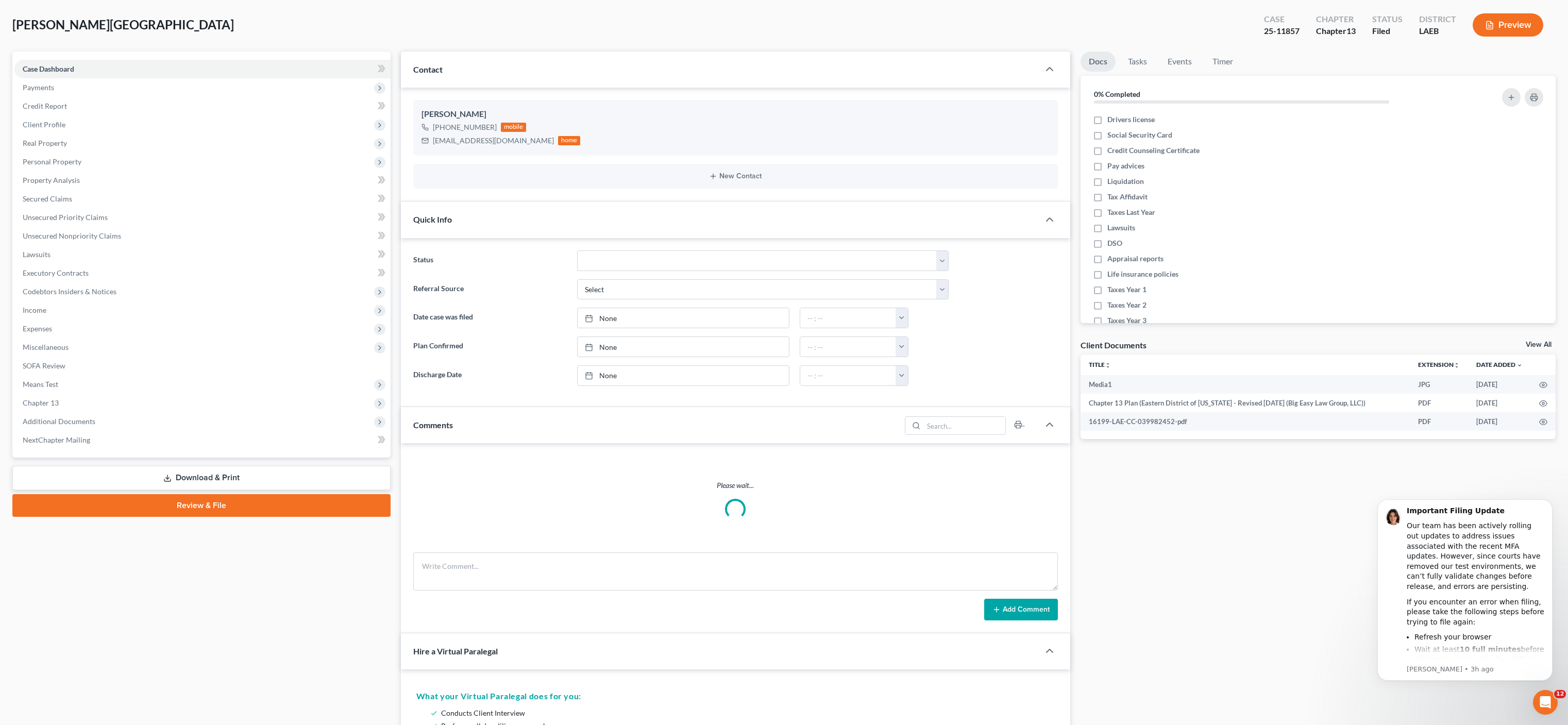
scroll to position [100, 0]
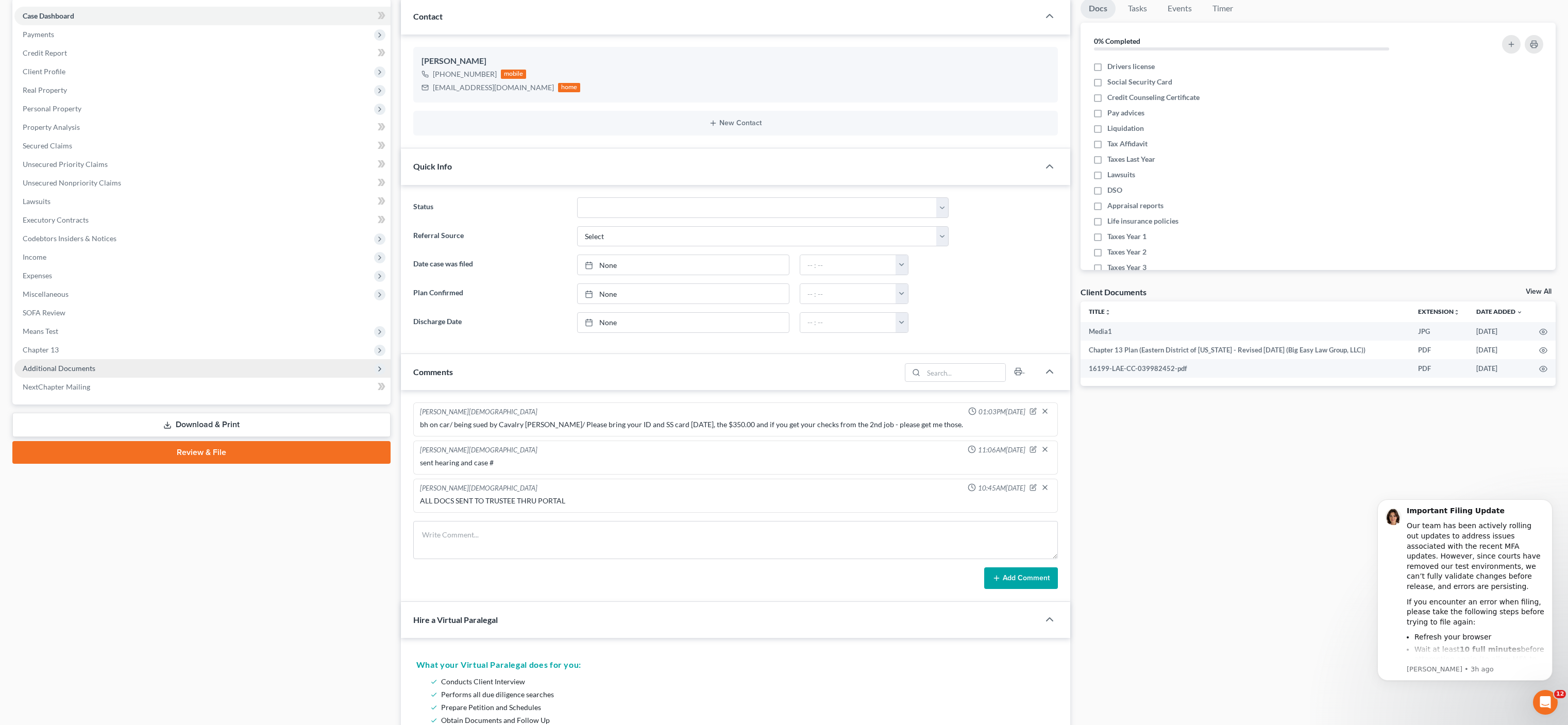
click at [88, 368] on span "Additional Documents" at bounding box center [59, 368] width 73 height 9
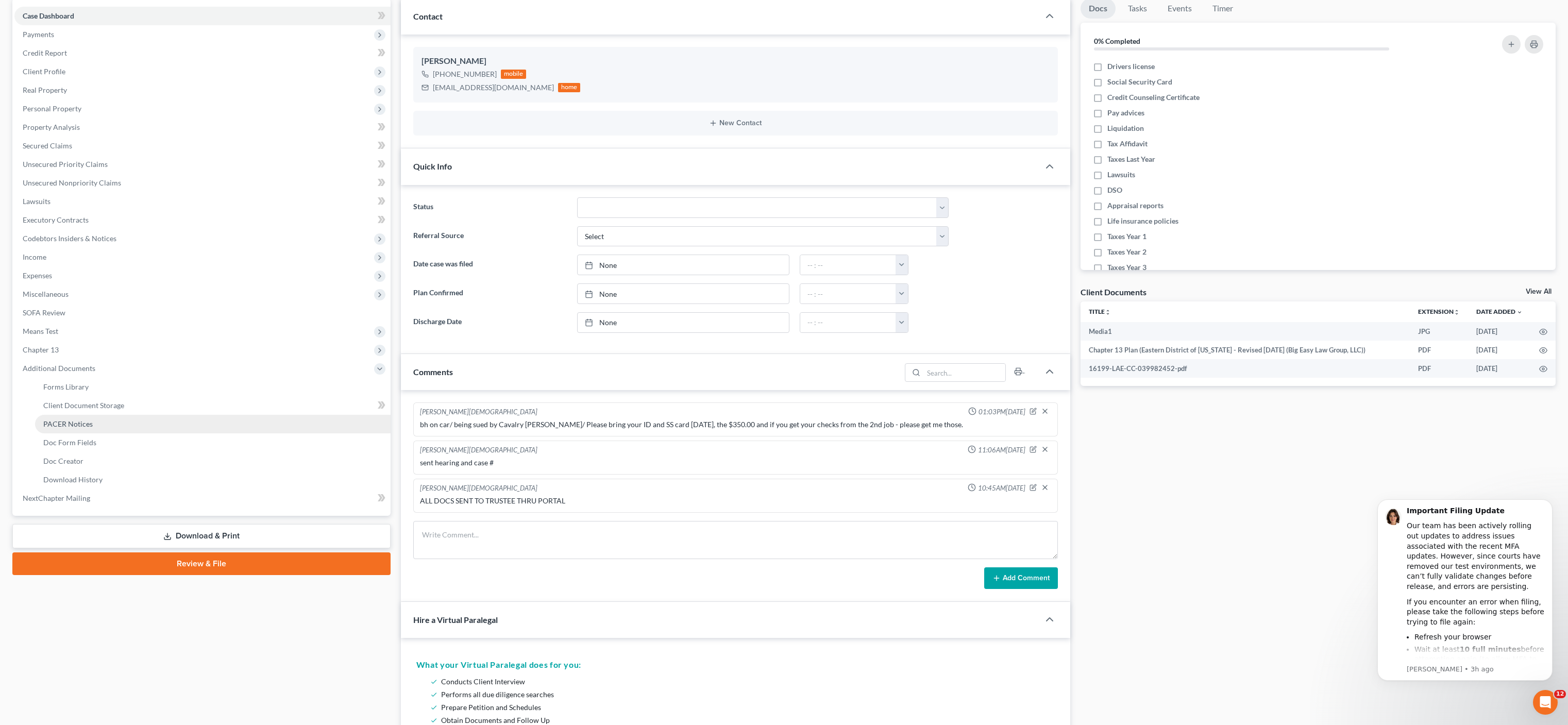
scroll to position [995, 0]
click at [125, 433] on link "Doc Form Fields" at bounding box center [212, 442] width 355 height 18
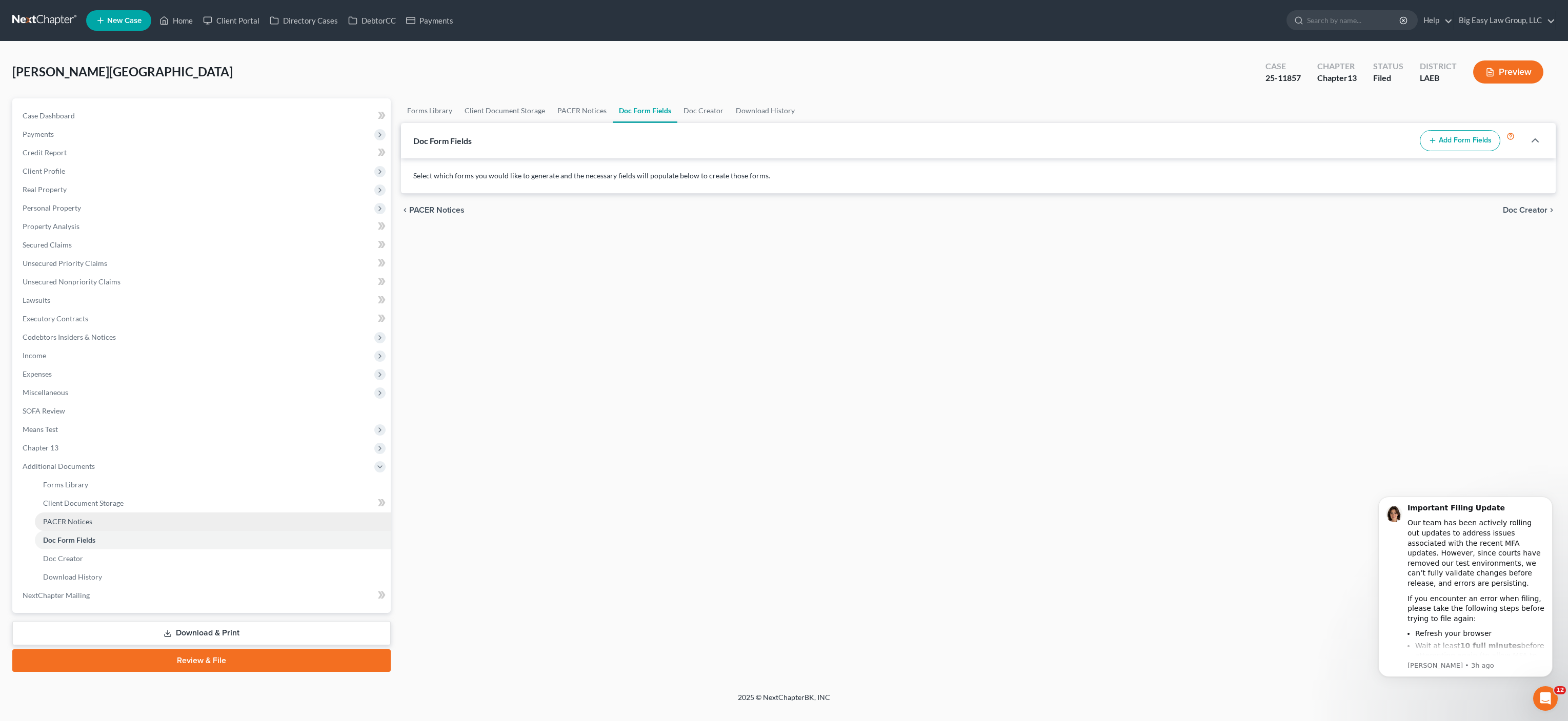
click at [106, 515] on link "PACER Notices" at bounding box center [212, 521] width 356 height 18
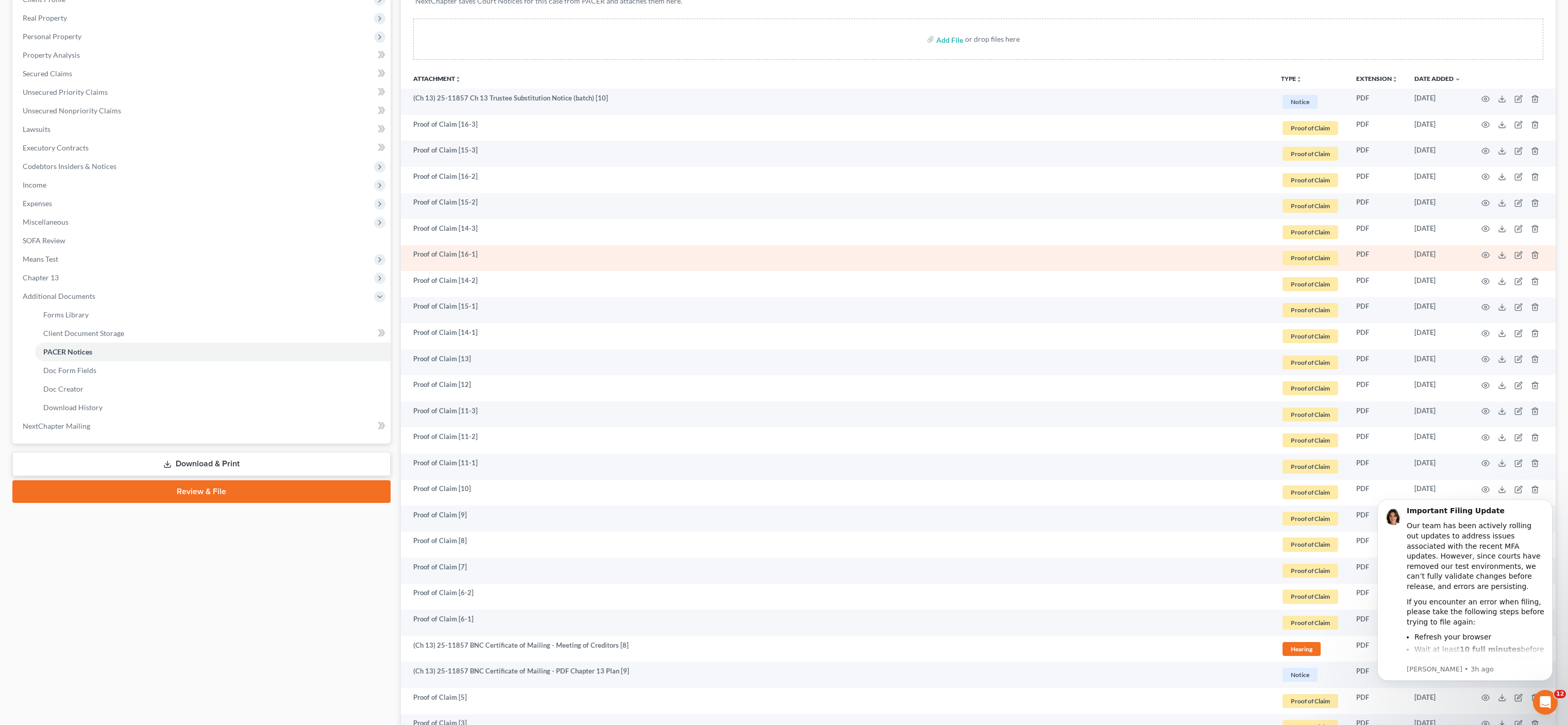
scroll to position [13, 0]
